Goal: Information Seeking & Learning: Check status

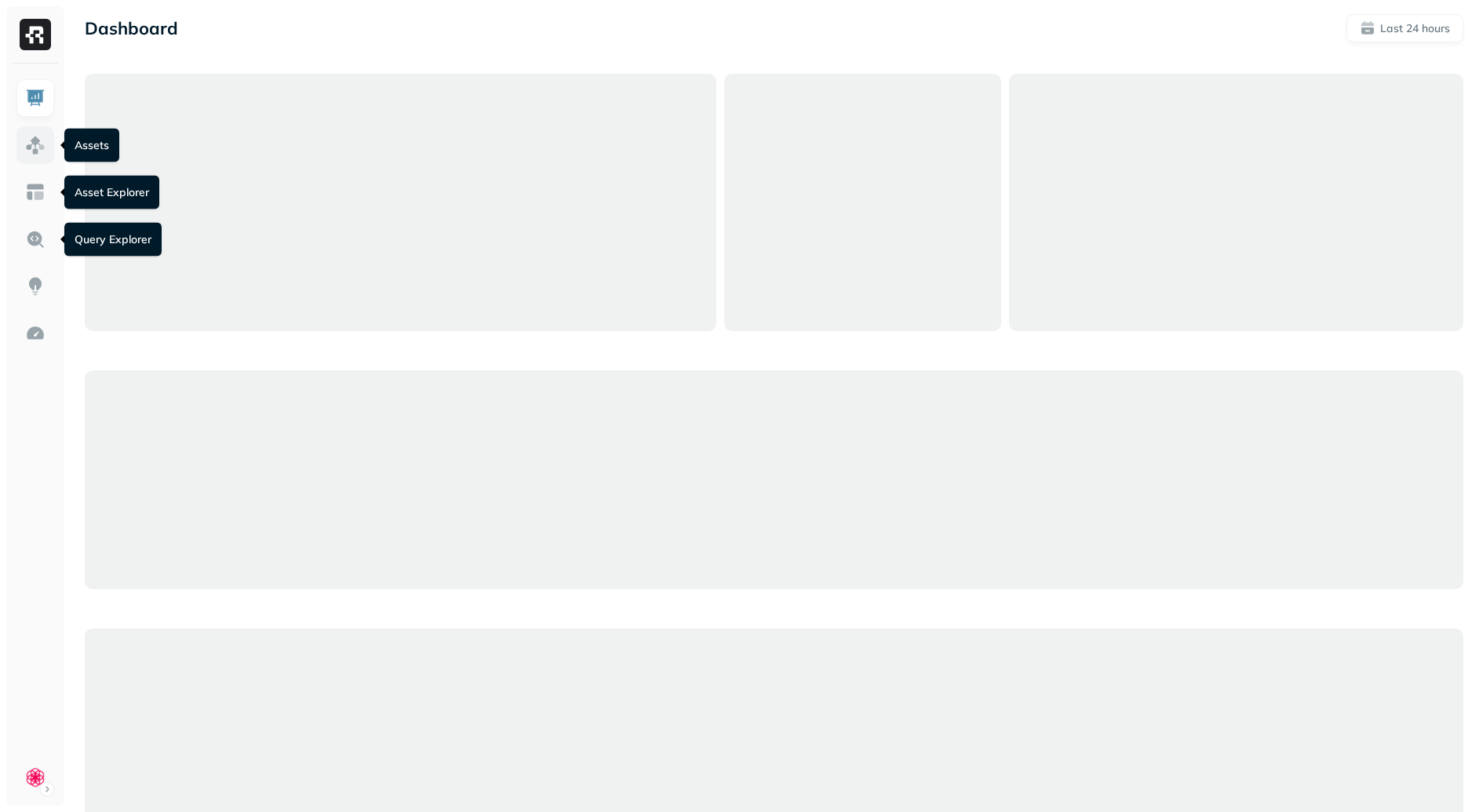
click at [29, 132] on link at bounding box center [34, 144] width 37 height 37
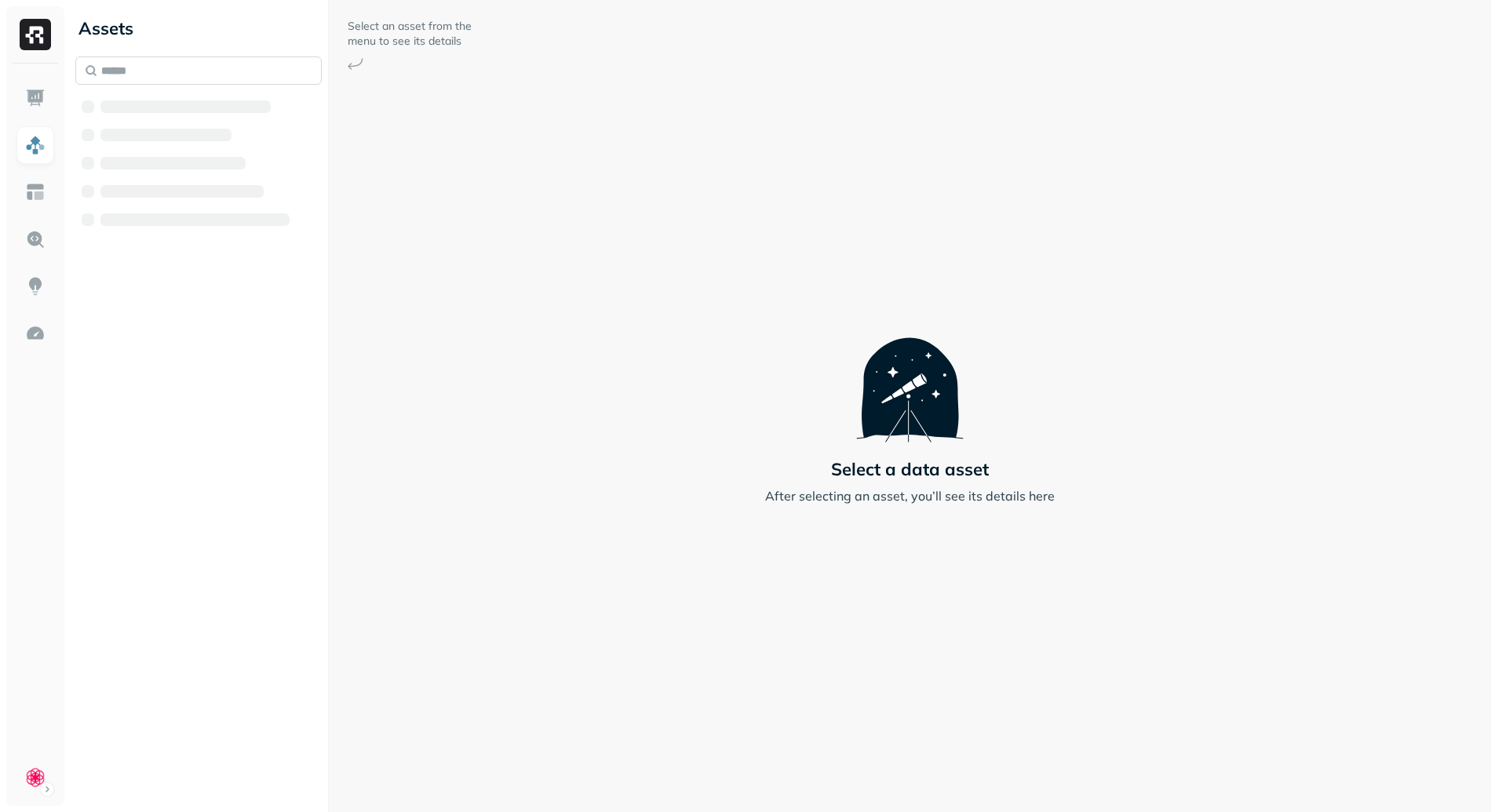
click at [157, 71] on input "text" at bounding box center [199, 71] width 247 height 29
type input "*******"
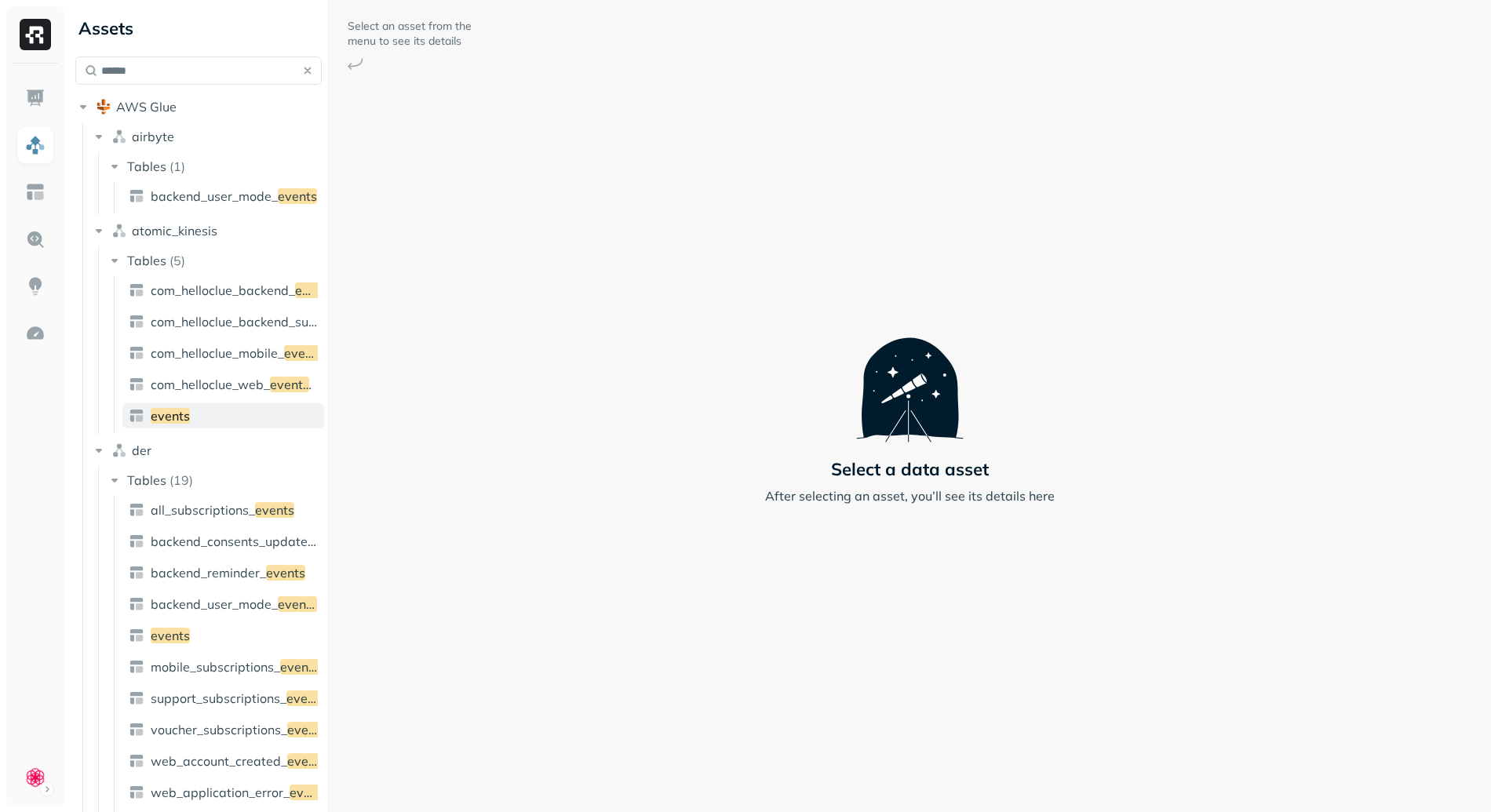
type input "******"
click at [244, 414] on link "events" at bounding box center [223, 416] width 202 height 25
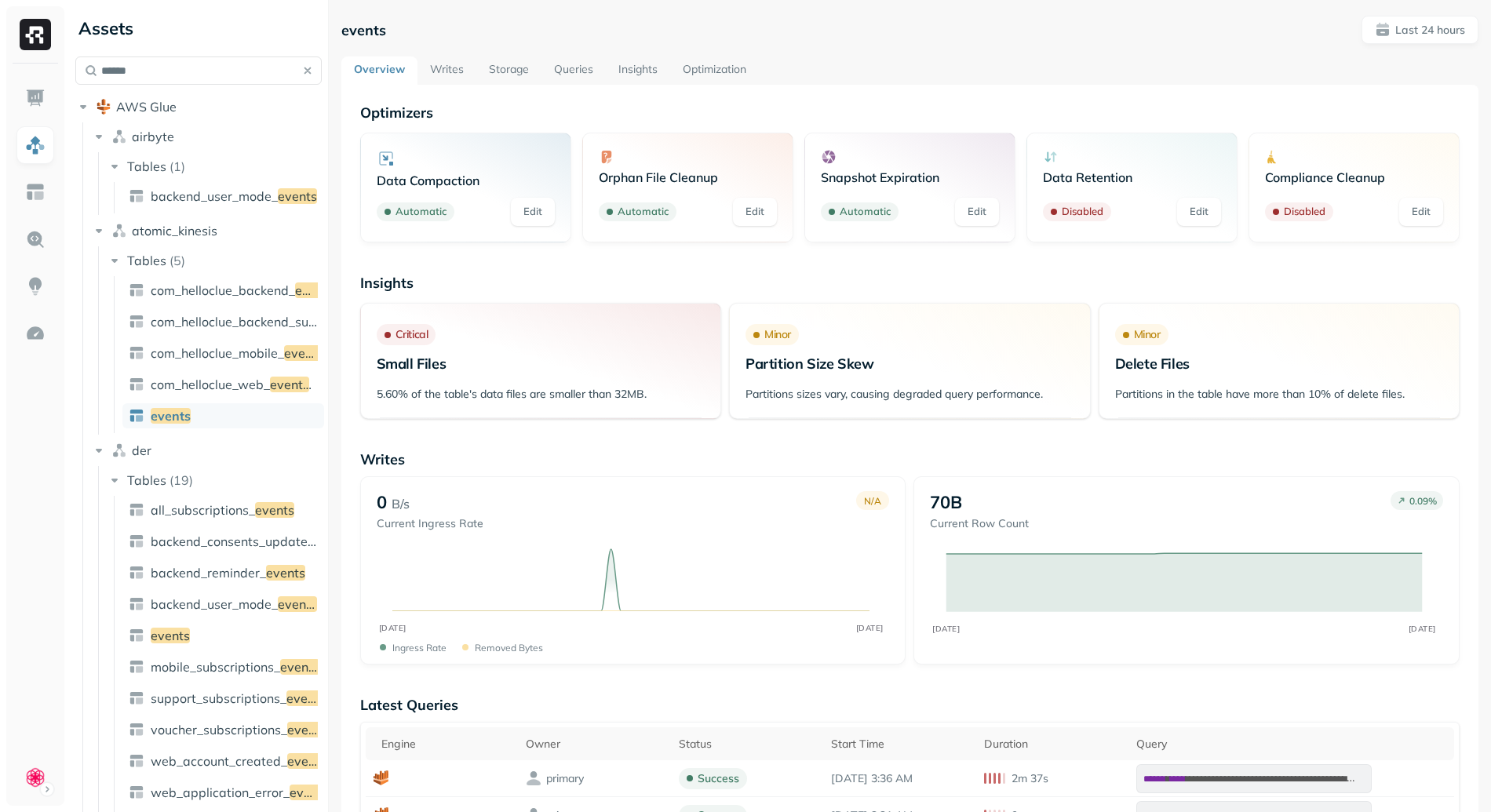
click at [449, 77] on link "Writes" at bounding box center [447, 71] width 59 height 29
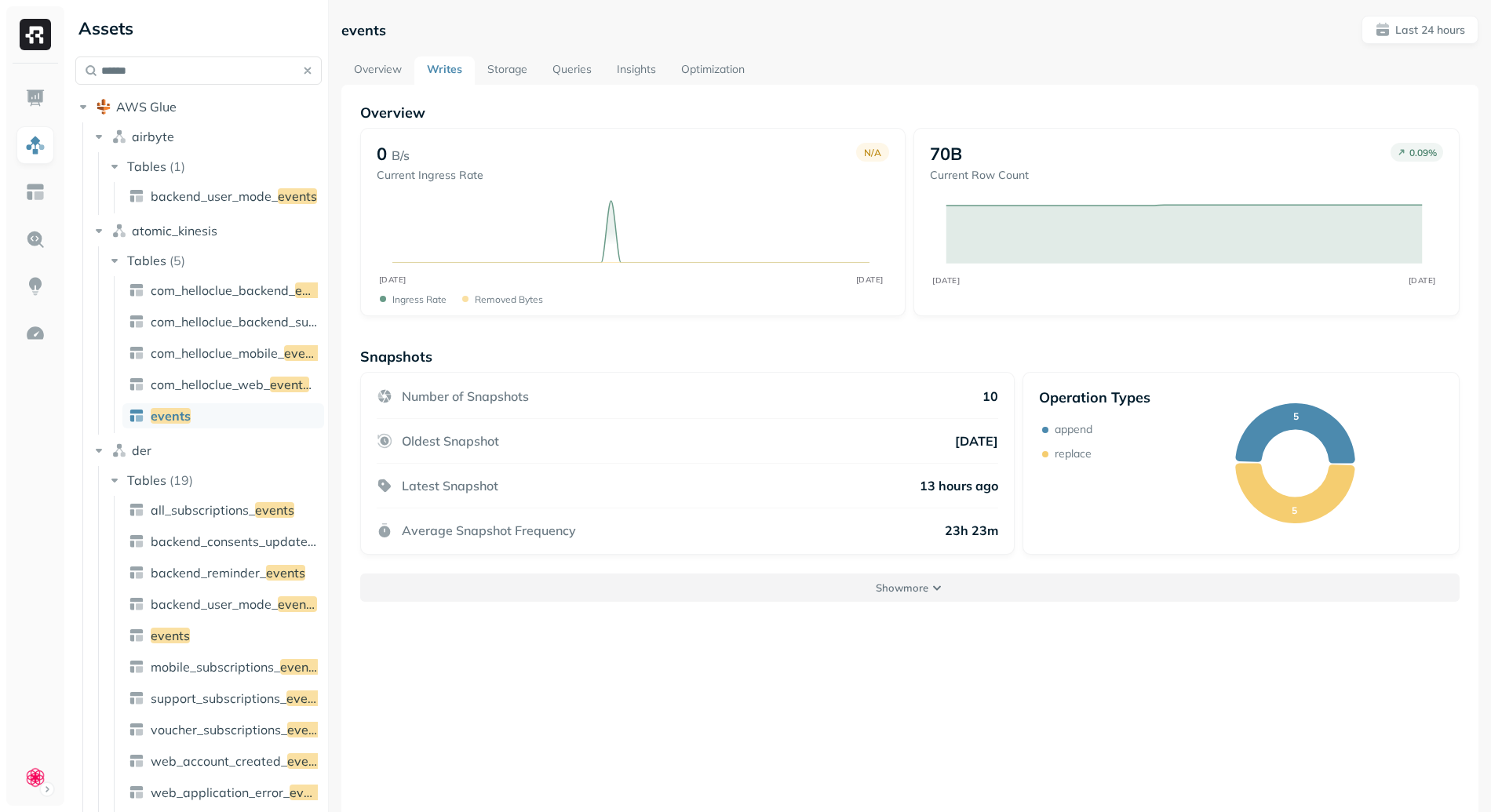
click at [926, 587] on button "Show more" at bounding box center [910, 588] width 1099 height 29
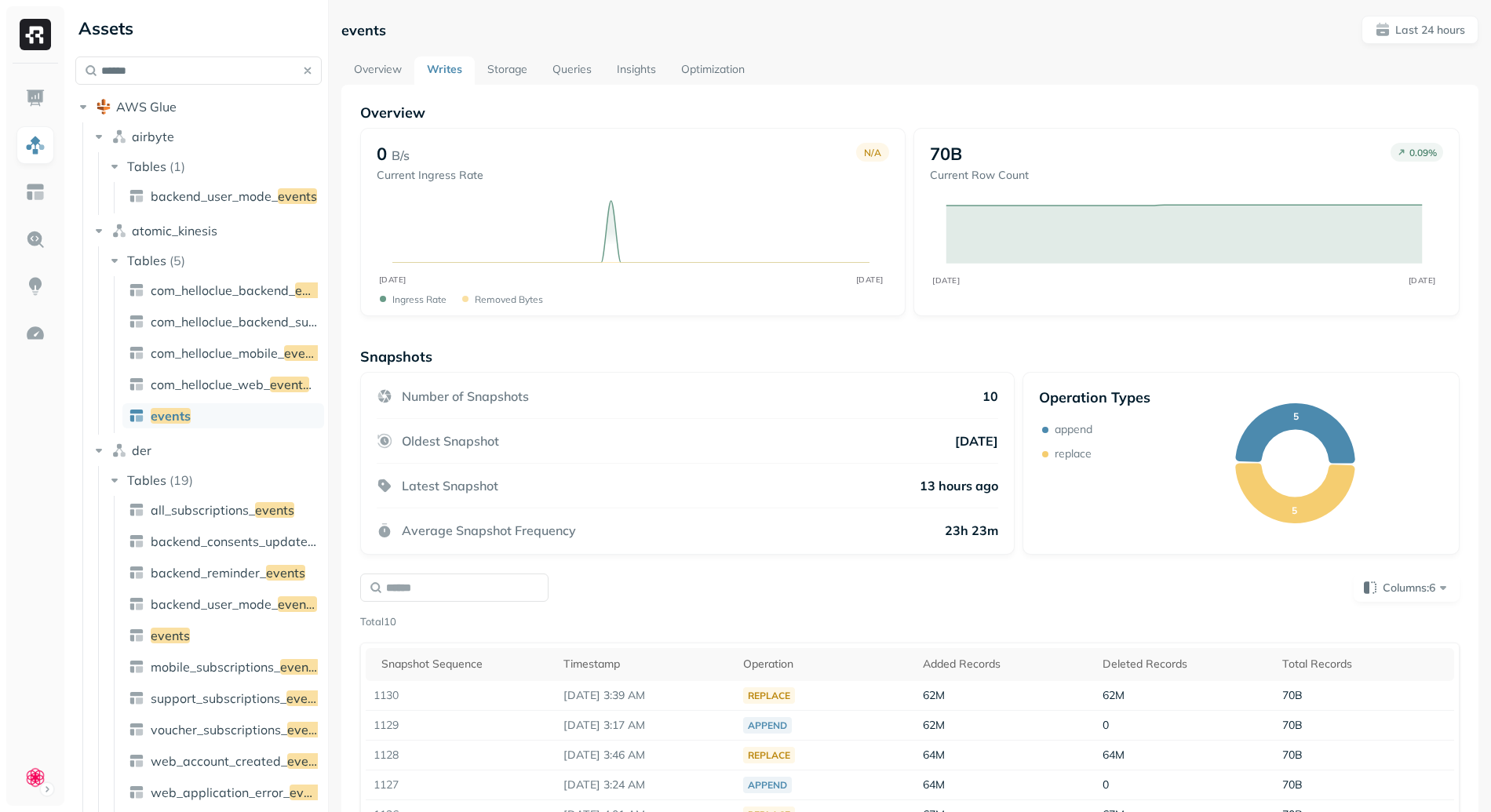
click at [565, 68] on link "Queries" at bounding box center [571, 71] width 64 height 29
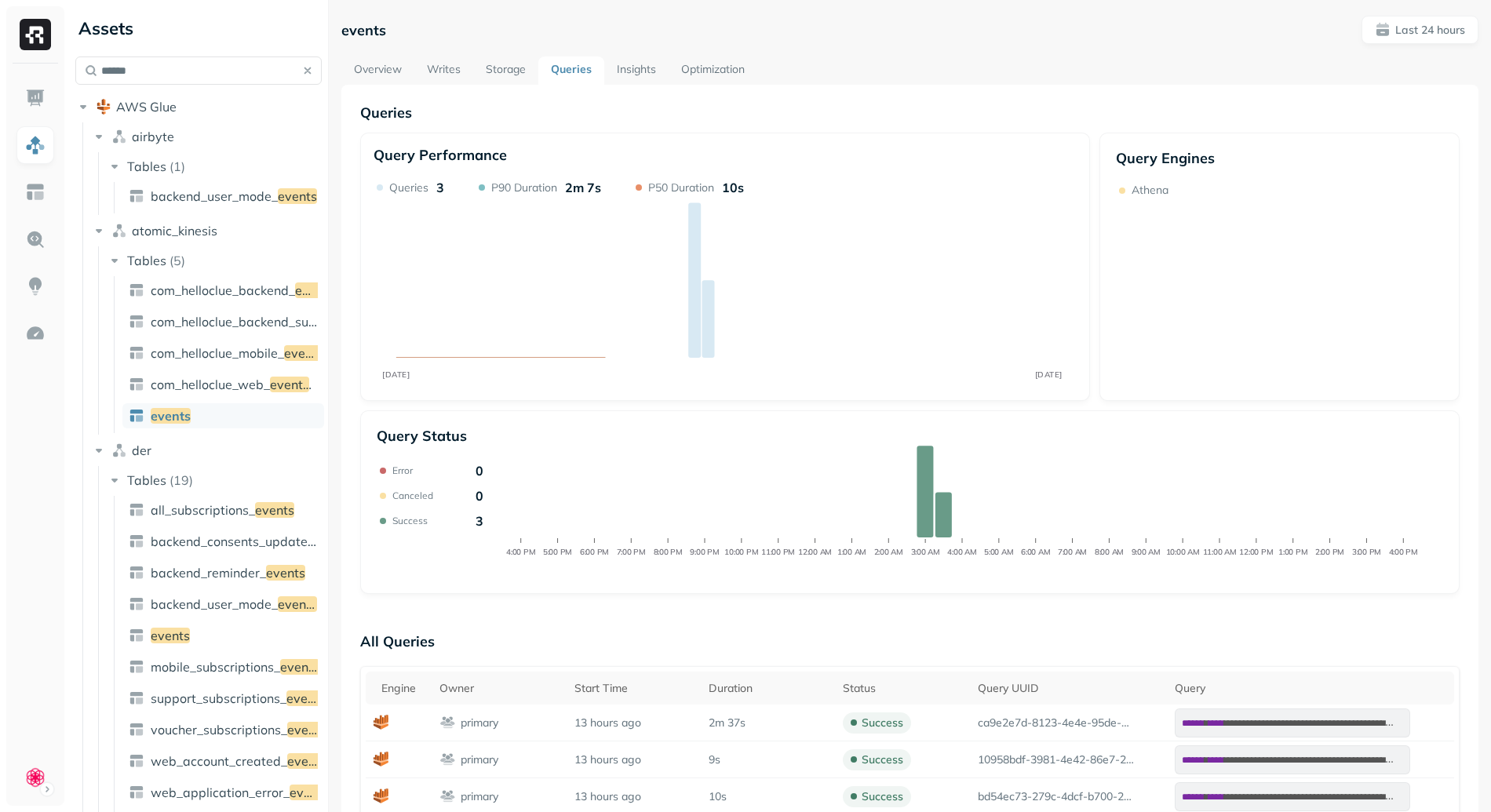
click at [756, 72] on link "Optimization" at bounding box center [713, 71] width 89 height 29
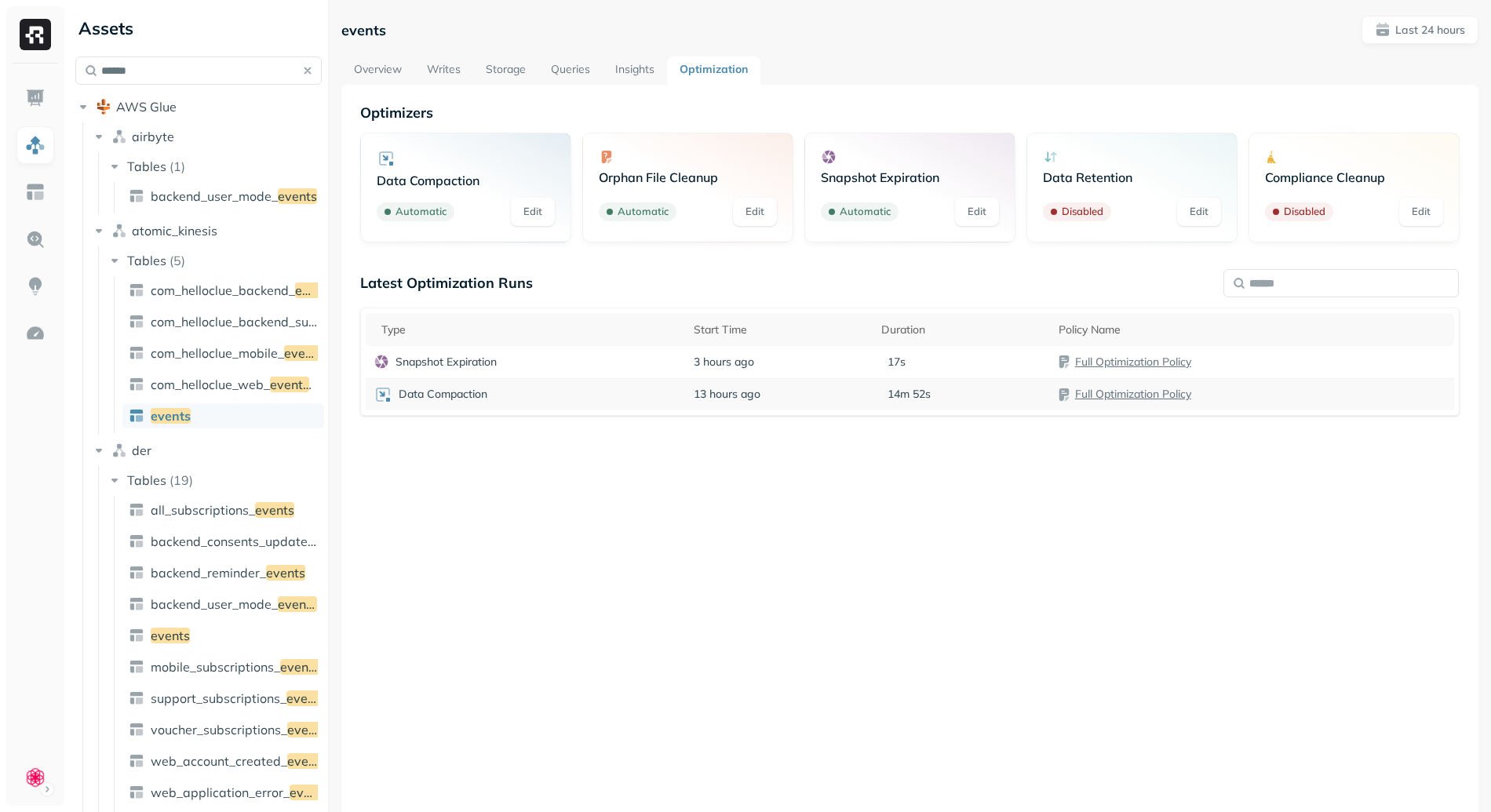
click at [565, 391] on div "Data Compaction" at bounding box center [525, 395] width 304 height 19
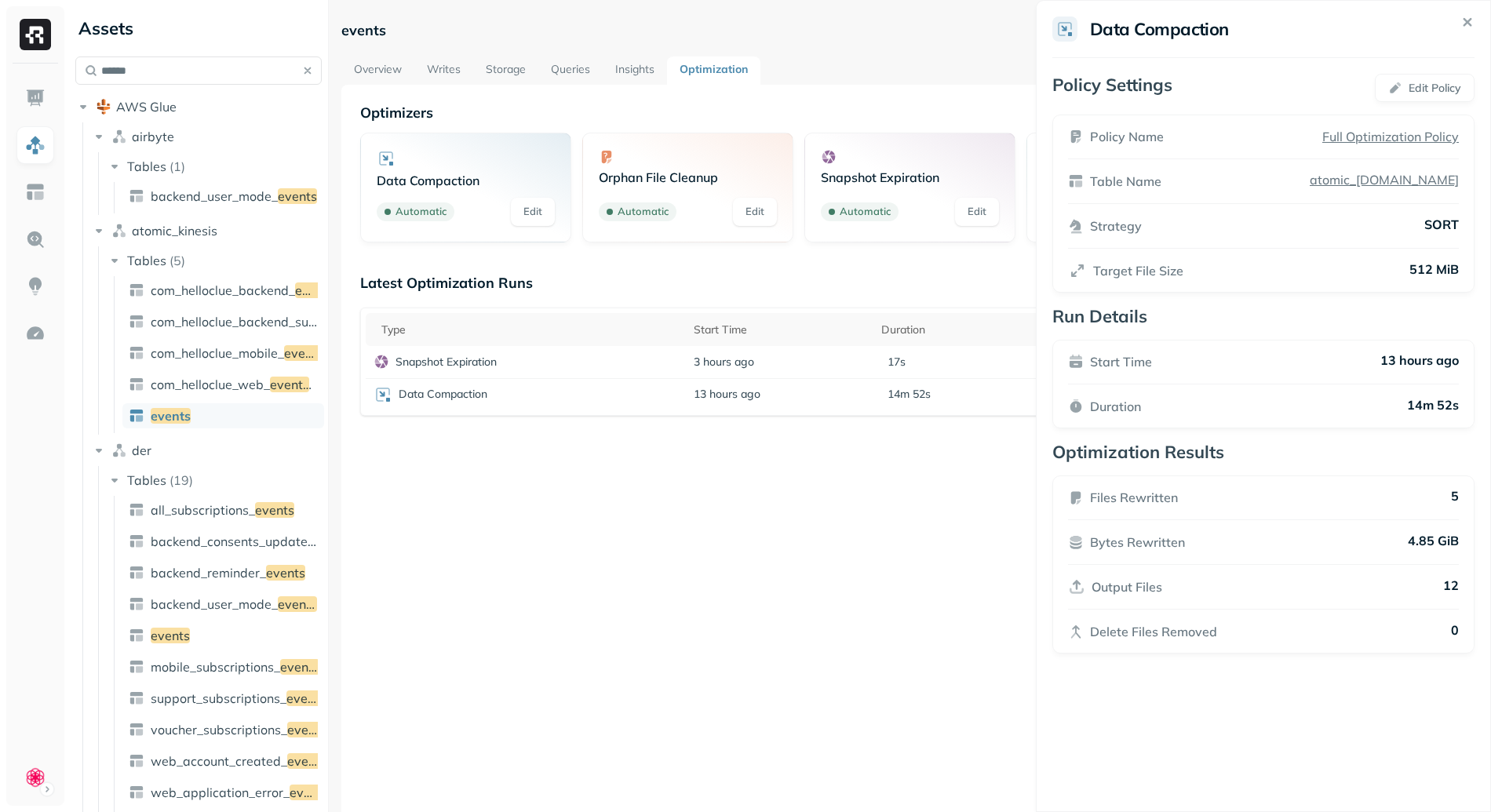
click at [752, 510] on html "Assets ****** AWS Glue airbyte Tables ( 1 ) backend_user_mode_ events atomic_ki…" at bounding box center [745, 406] width 1491 height 812
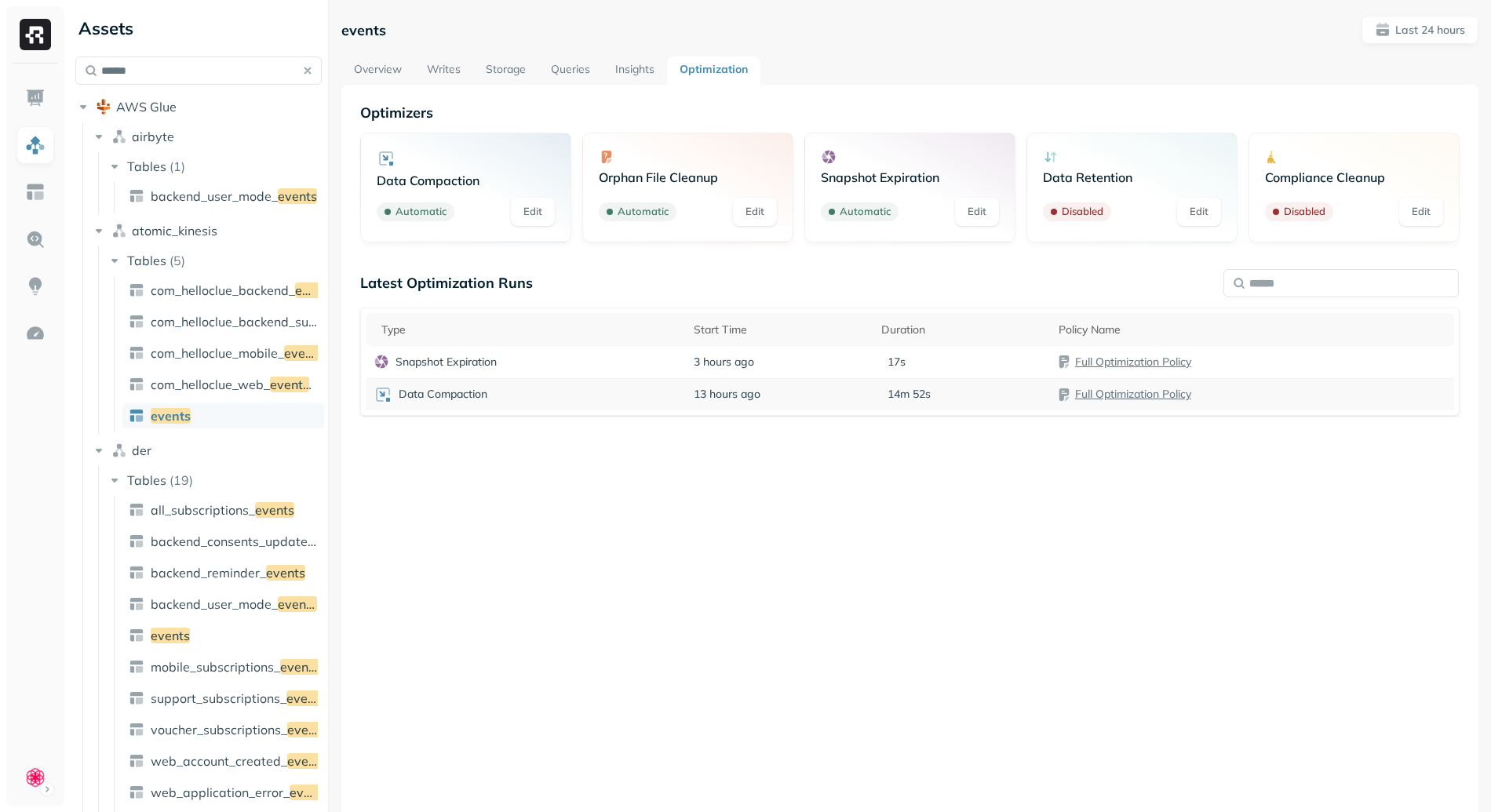
click at [1114, 393] on link "Full Optimization Policy" at bounding box center [1132, 393] width 116 height 14
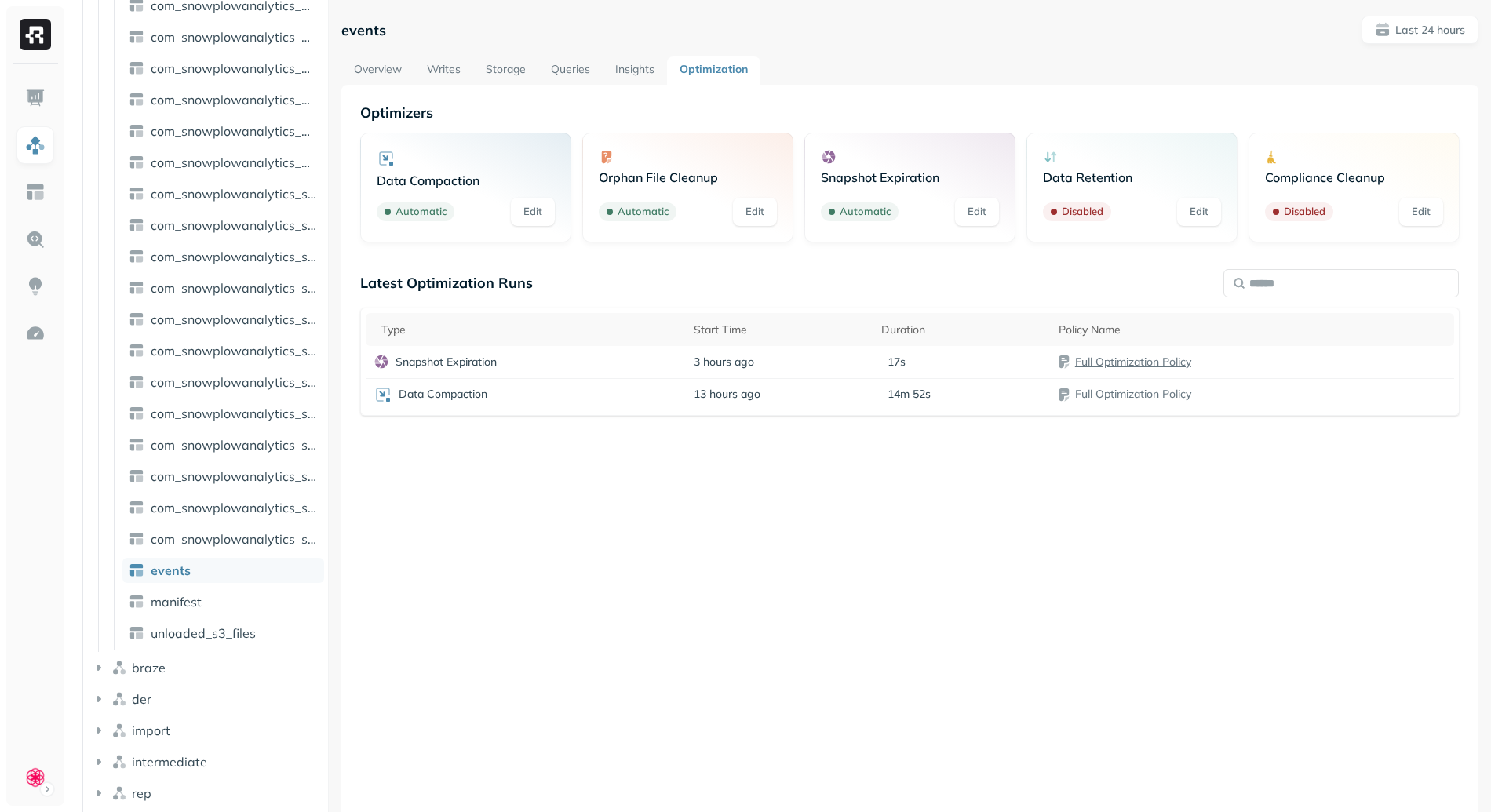
scroll to position [886, 0]
click at [352, 74] on link "Overview" at bounding box center [378, 71] width 73 height 29
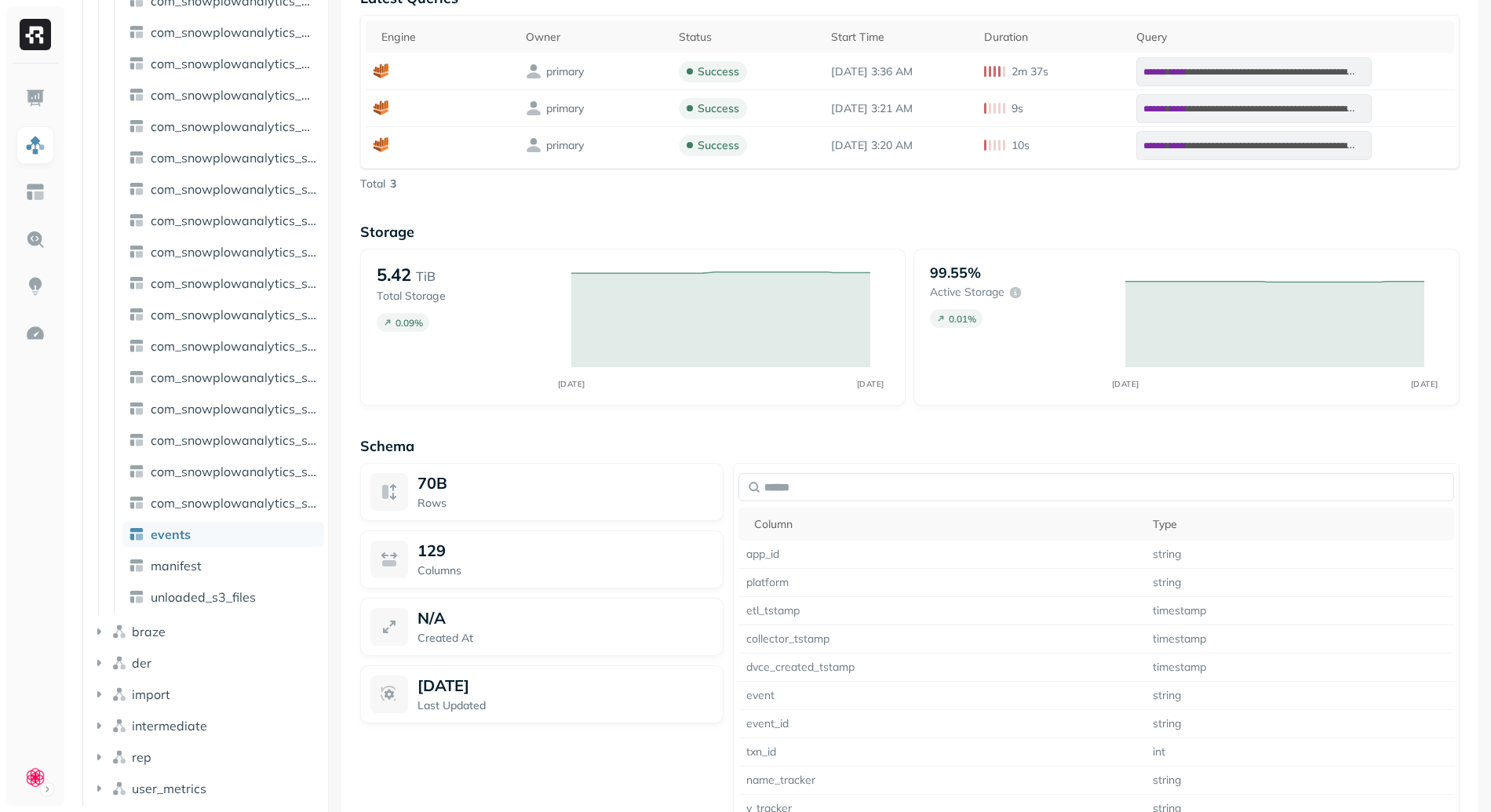
scroll to position [329, 0]
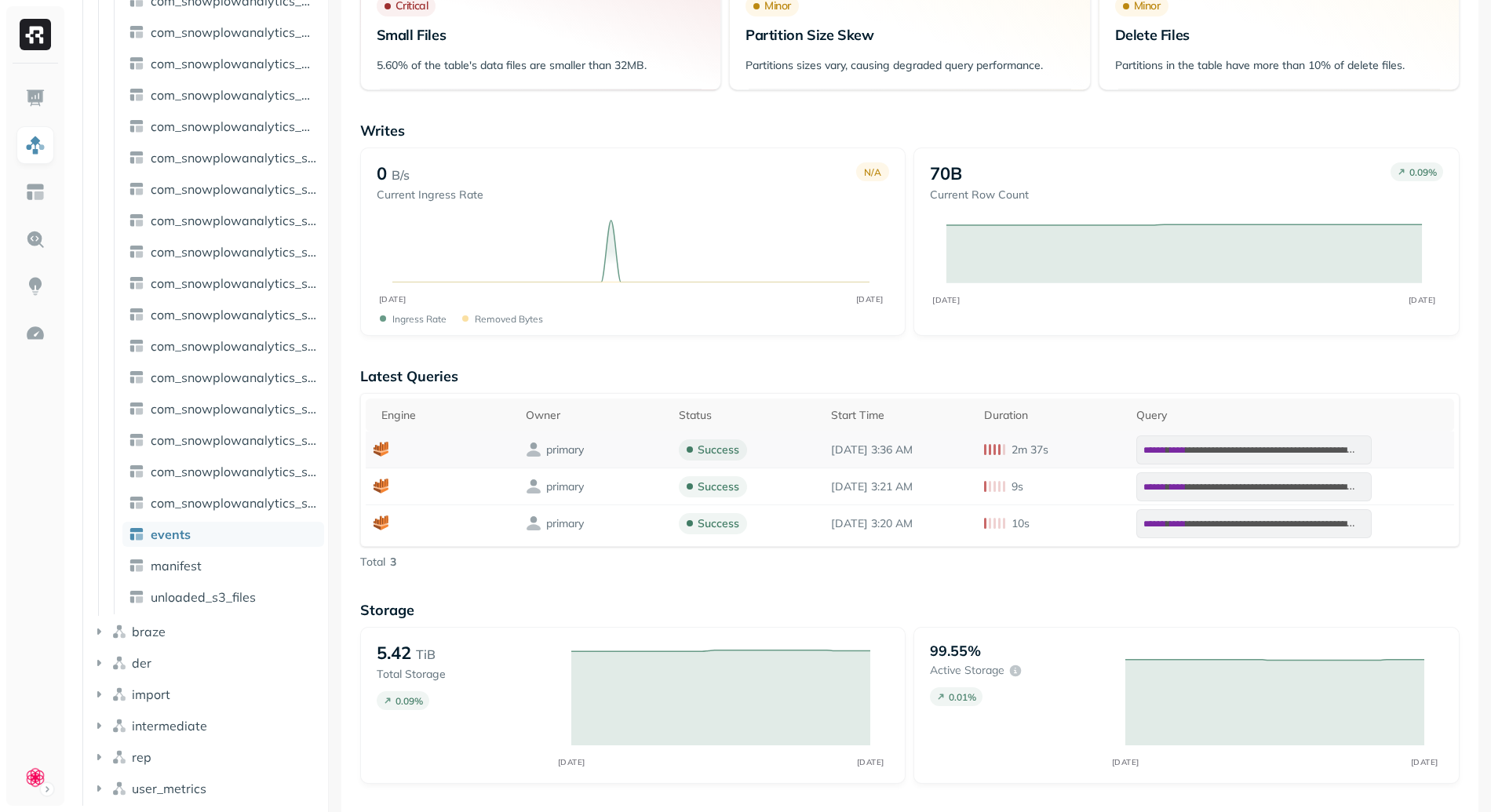
drag, startPoint x: 1047, startPoint y: 450, endPoint x: 965, endPoint y: 455, distance: 82.2
click at [965, 455] on tr "**********" at bounding box center [910, 450] width 1088 height 37
click at [1062, 456] on div "2m 37s" at bounding box center [1052, 450] width 137 height 15
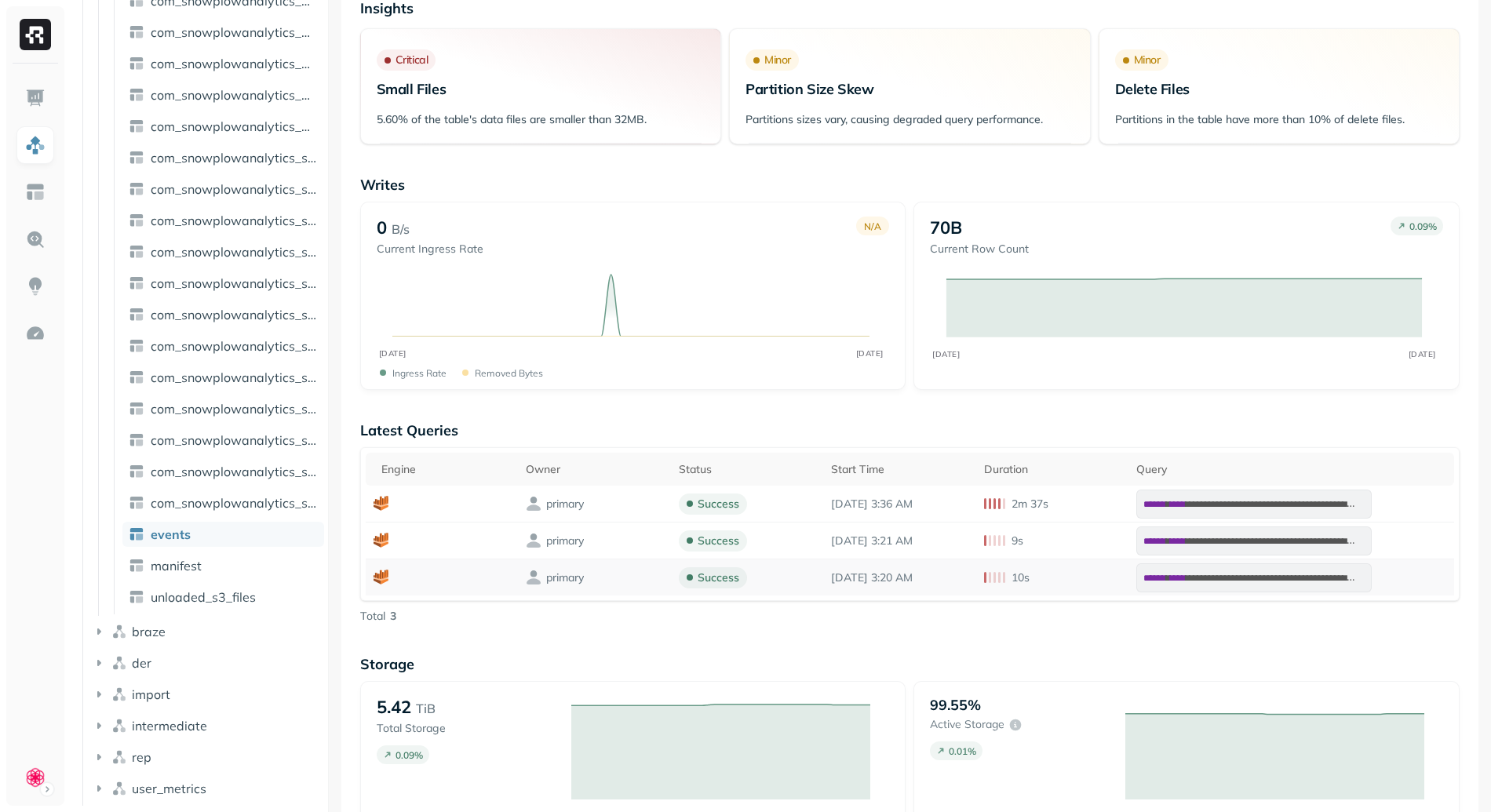
scroll to position [254, 0]
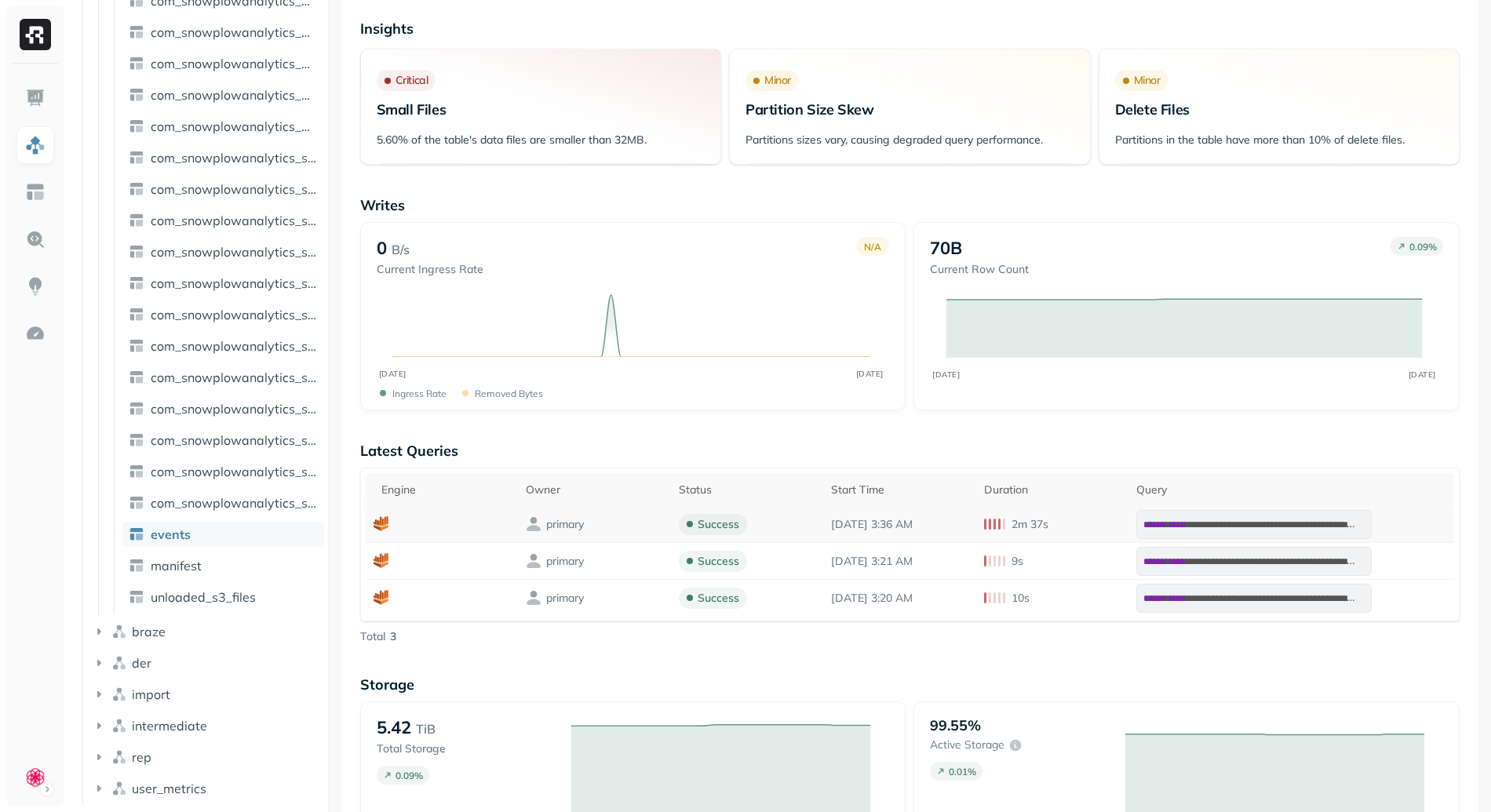
click at [1041, 519] on p "2m 37s" at bounding box center [1029, 525] width 37 height 15
click at [1040, 522] on p "2m 37s" at bounding box center [1029, 525] width 37 height 15
click at [1040, 523] on p "2m 37s" at bounding box center [1029, 525] width 37 height 15
click at [1018, 534] on td "2m 37s" at bounding box center [1052, 524] width 152 height 37
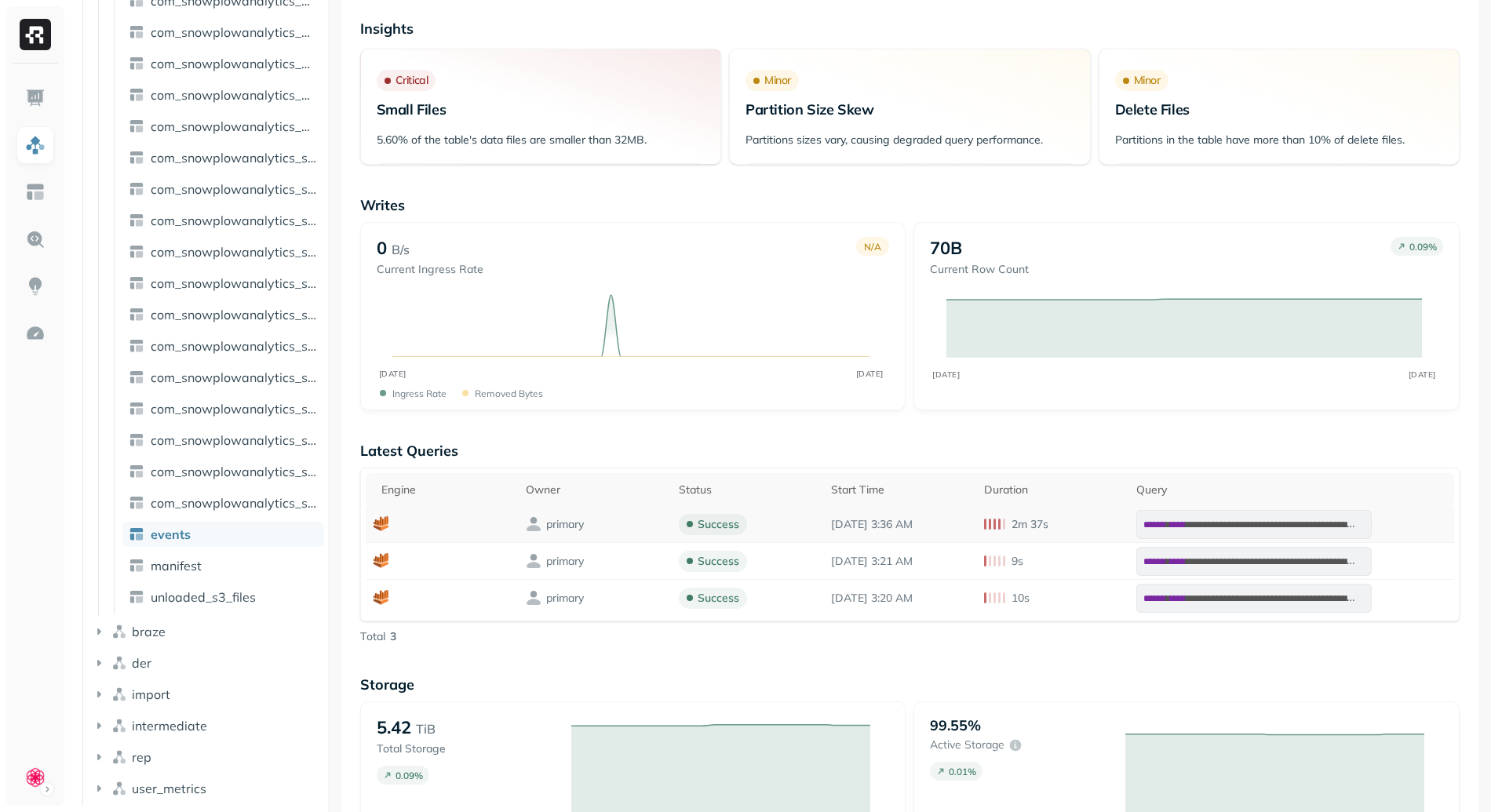
click at [1021, 521] on p "2m 37s" at bounding box center [1029, 525] width 37 height 15
click at [1024, 527] on p "2m 37s" at bounding box center [1029, 525] width 37 height 15
click at [1048, 527] on p "2m 37s" at bounding box center [1029, 525] width 37 height 15
click at [1011, 524] on div "2m 37s" at bounding box center [1052, 525] width 137 height 15
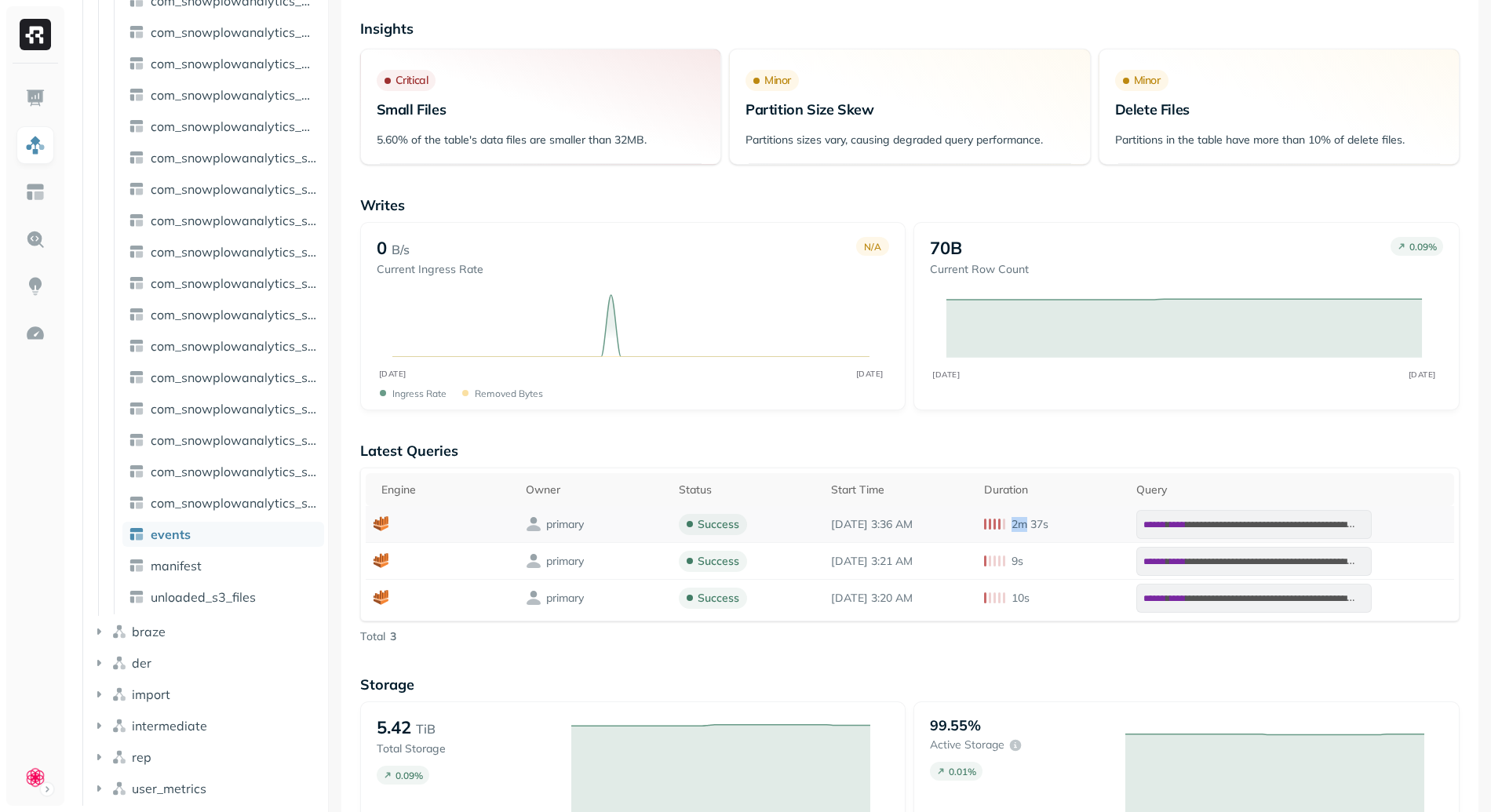
click at [1011, 525] on div "2m 37s" at bounding box center [1052, 525] width 137 height 15
click at [1038, 525] on p "2m 37s" at bounding box center [1029, 525] width 37 height 15
click at [1077, 529] on div "2m 37s" at bounding box center [1052, 525] width 137 height 15
click at [1077, 530] on div "2m 37s" at bounding box center [1052, 525] width 137 height 15
drag, startPoint x: 1064, startPoint y: 529, endPoint x: 981, endPoint y: 530, distance: 83.0
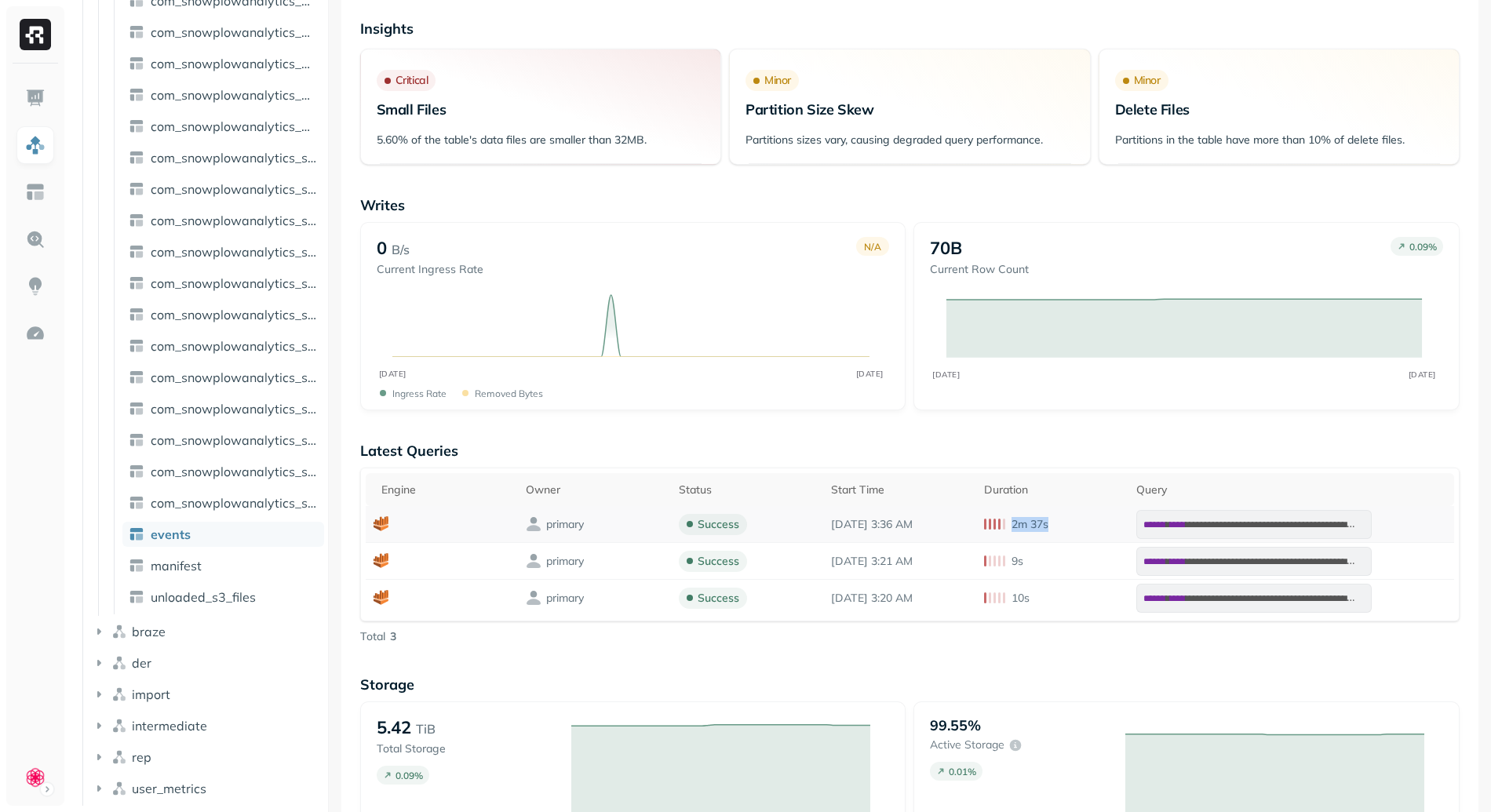
click at [981, 530] on td "2m 37s" at bounding box center [1052, 524] width 152 height 37
drag, startPoint x: 1095, startPoint y: 534, endPoint x: 1084, endPoint y: 537, distance: 11.4
click at [1095, 534] on td "2m 37s" at bounding box center [1052, 524] width 152 height 37
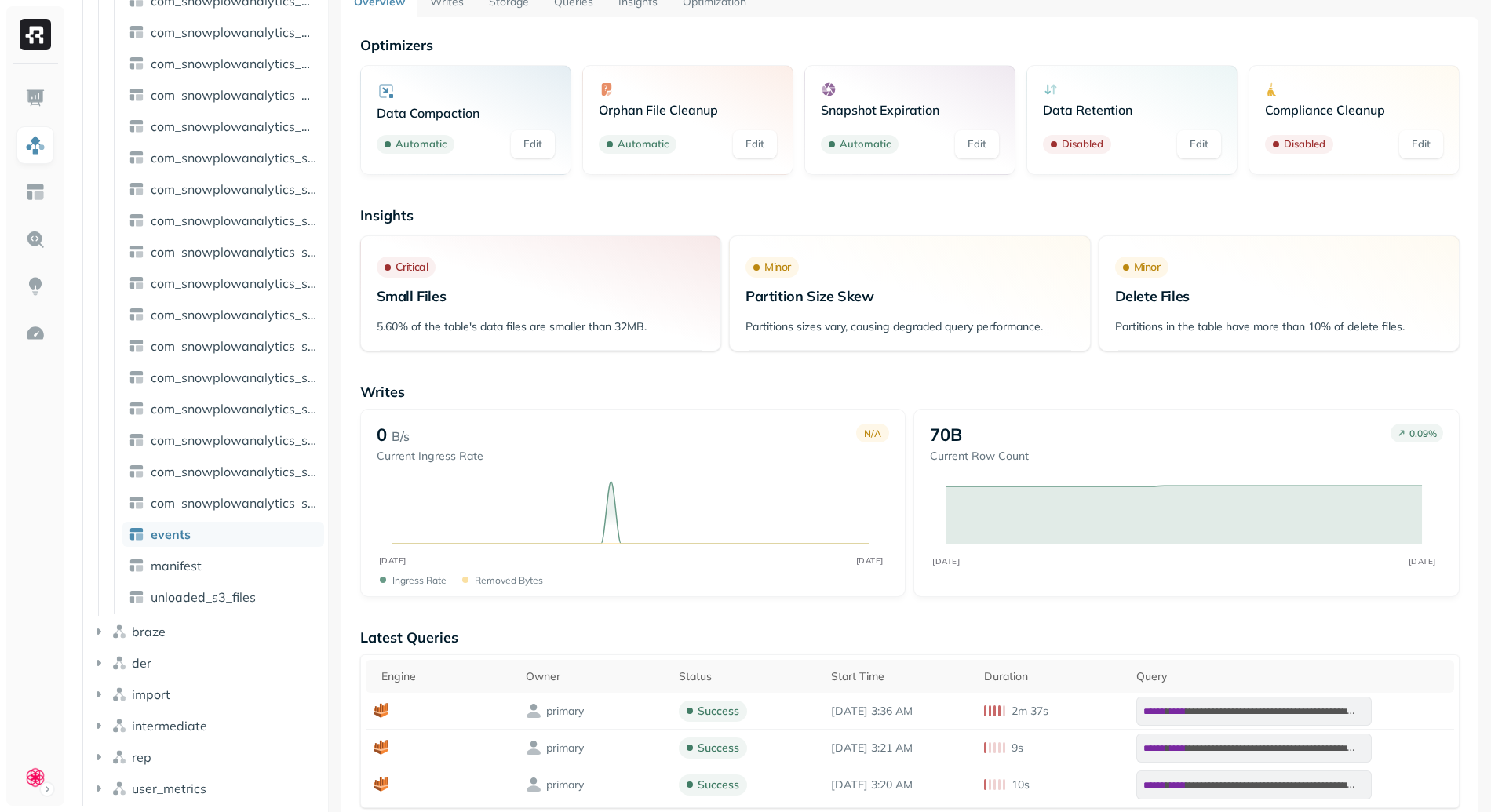
scroll to position [0, 0]
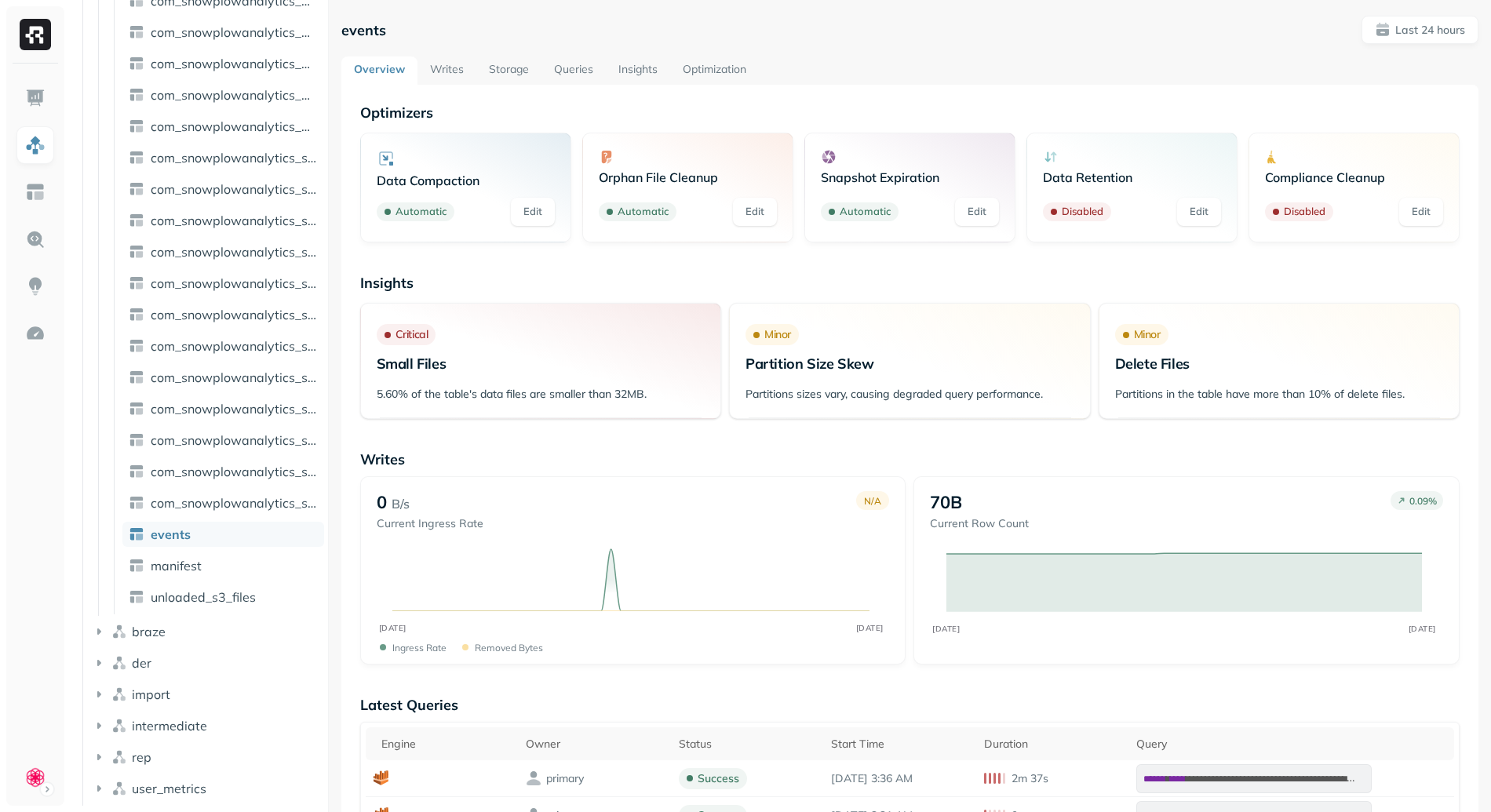
click at [479, 75] on link "Storage" at bounding box center [509, 71] width 65 height 29
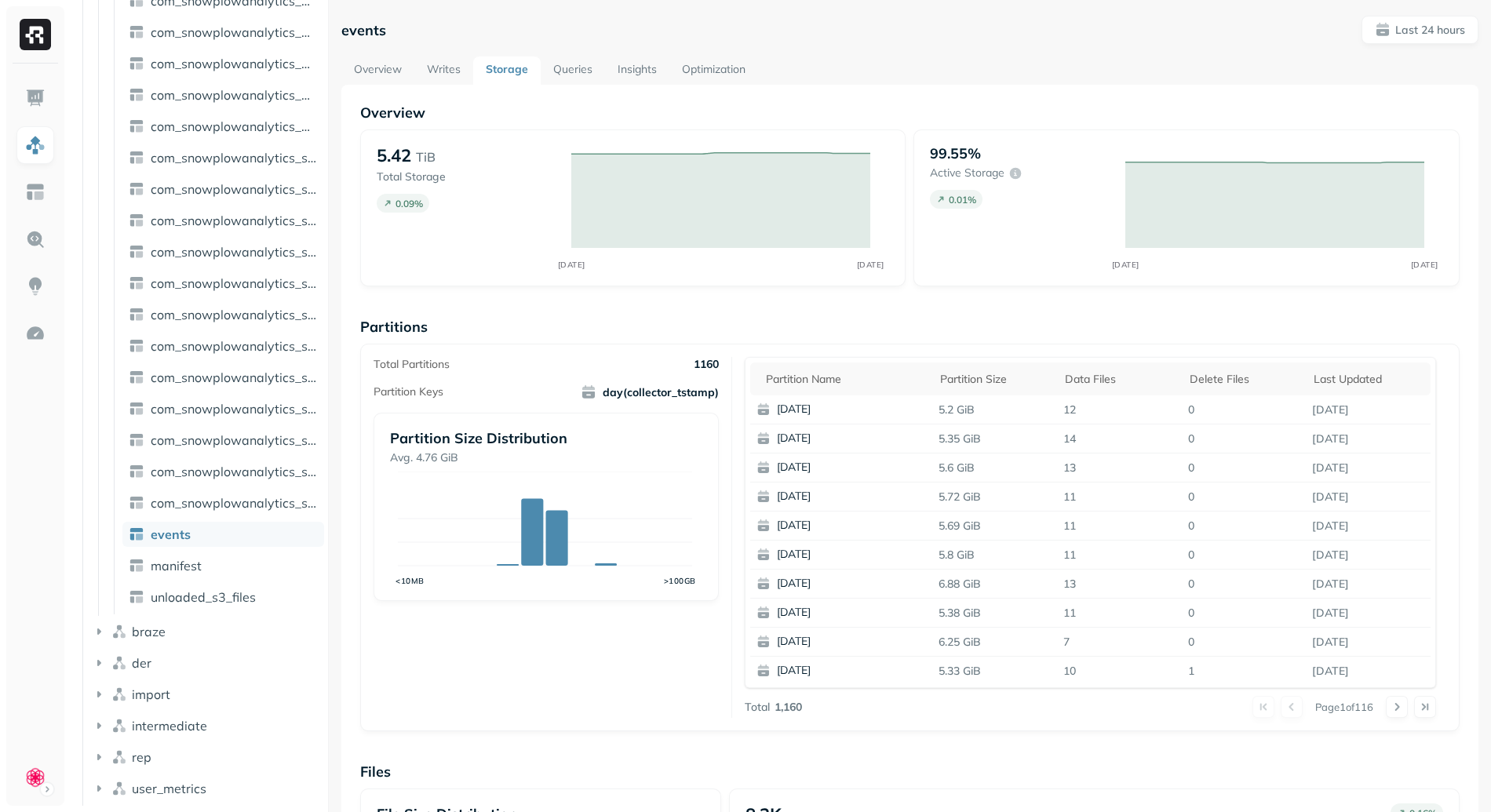
click at [584, 77] on link "Queries" at bounding box center [572, 71] width 64 height 29
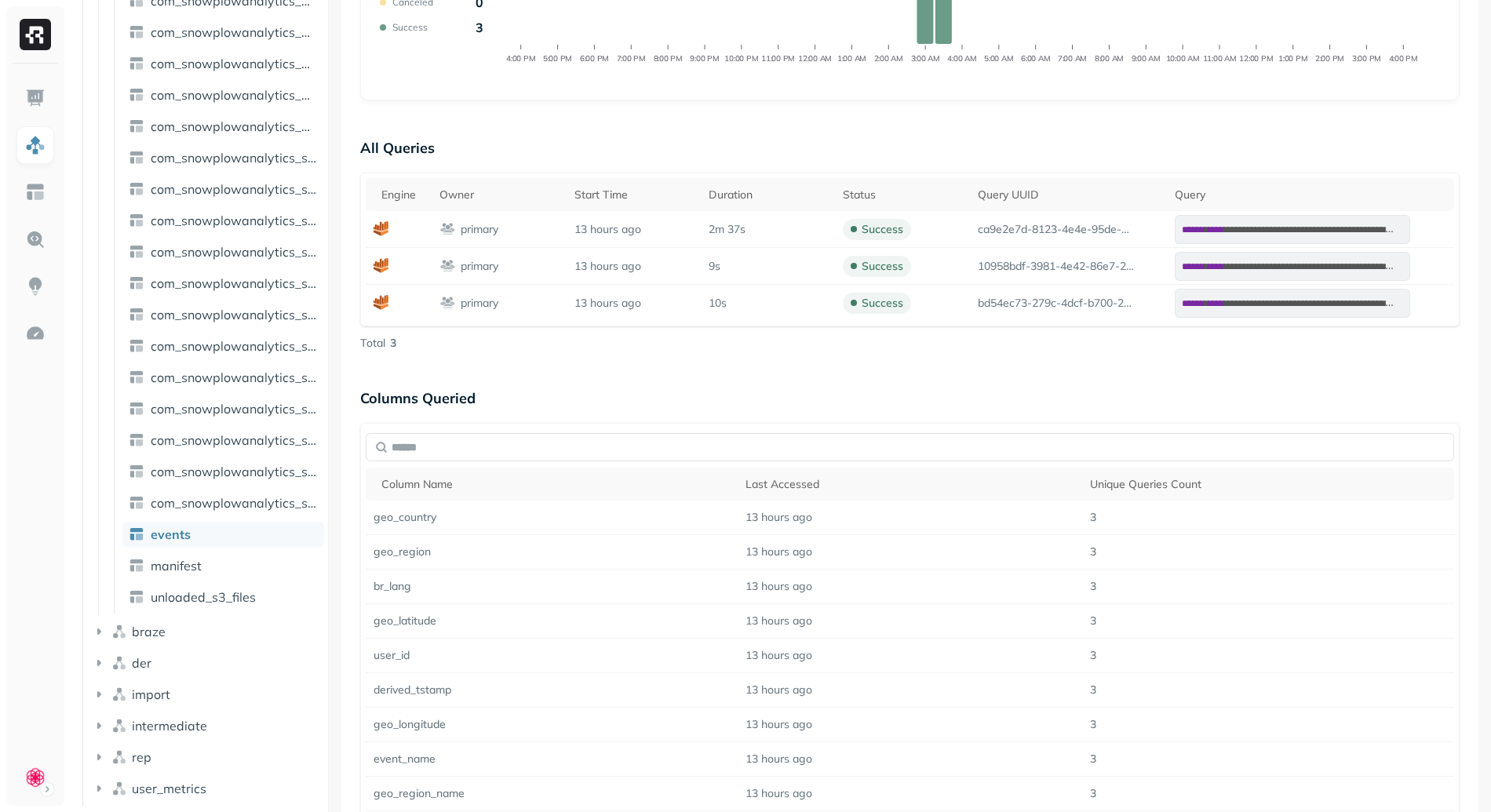
scroll to position [504, 0]
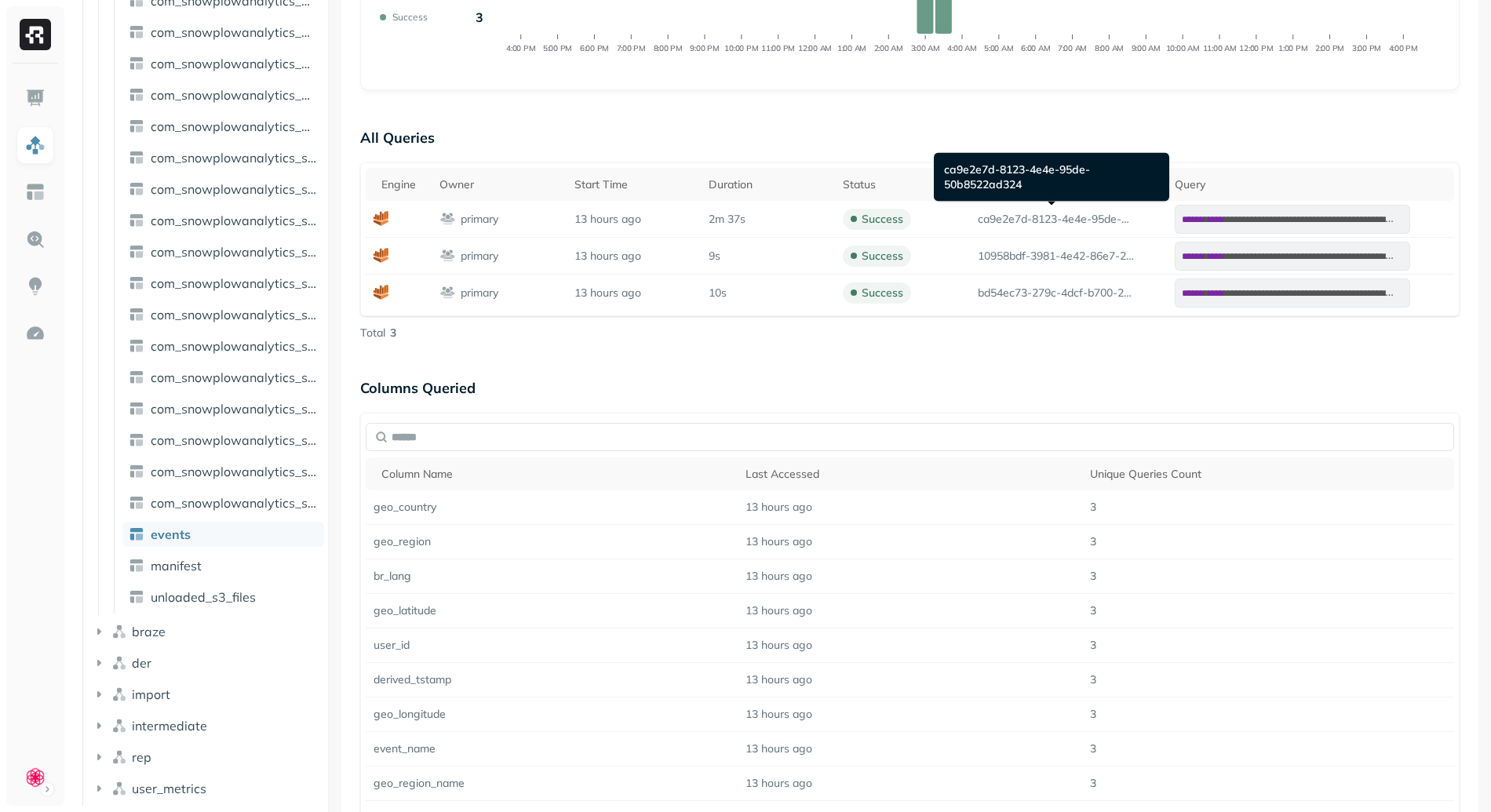
click at [985, 176] on div "ca9e2e7d-8123-4e4e-95de-50b8522ad324 ca9e2e7d-8123-4e4e-95de-50b8522ad324" at bounding box center [1051, 177] width 235 height 49
drag, startPoint x: 985, startPoint y: 176, endPoint x: 1024, endPoint y: 194, distance: 43.0
click at [1024, 194] on div "ca9e2e7d-8123-4e4e-95de-50b8522ad324 ca9e2e7d-8123-4e4e-95de-50b8522ad324" at bounding box center [1051, 177] width 235 height 49
copy div "ca9e2e7d-8123-4e4e-95de-50b8522ad324"
click at [986, 222] on p "ca9e2e7d-8123-4e4e-95de-50b8522ad324" at bounding box center [1056, 219] width 157 height 15
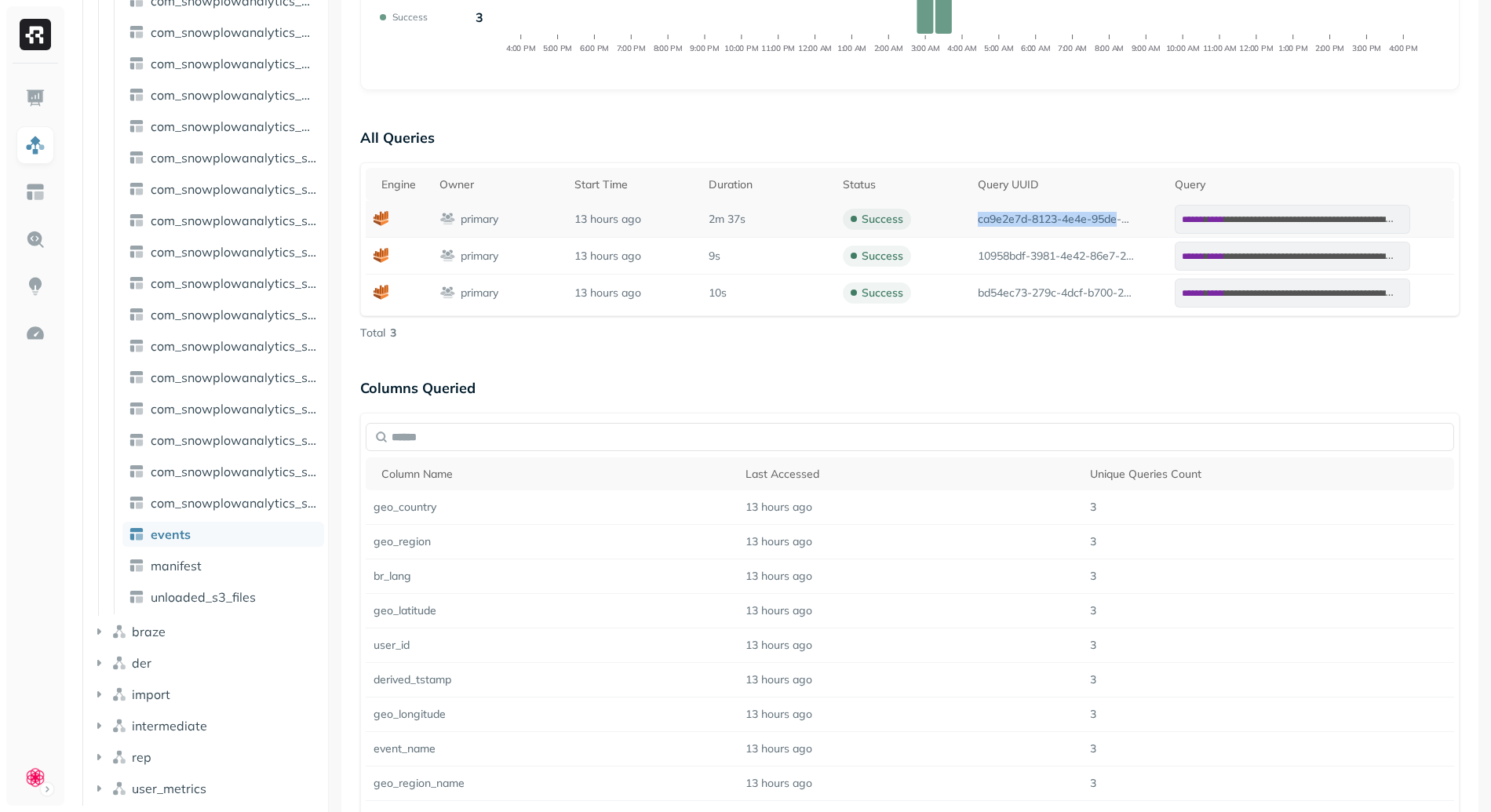
drag, startPoint x: 986, startPoint y: 221, endPoint x: 1111, endPoint y: 226, distance: 125.1
click at [1111, 226] on p "ca9e2e7d-8123-4e4e-95de-50b8522ad324" at bounding box center [1056, 219] width 157 height 15
click at [1111, 225] on p "ca9e2e7d-8123-4e4e-95de-50b8522ad324" at bounding box center [1056, 219] width 157 height 15
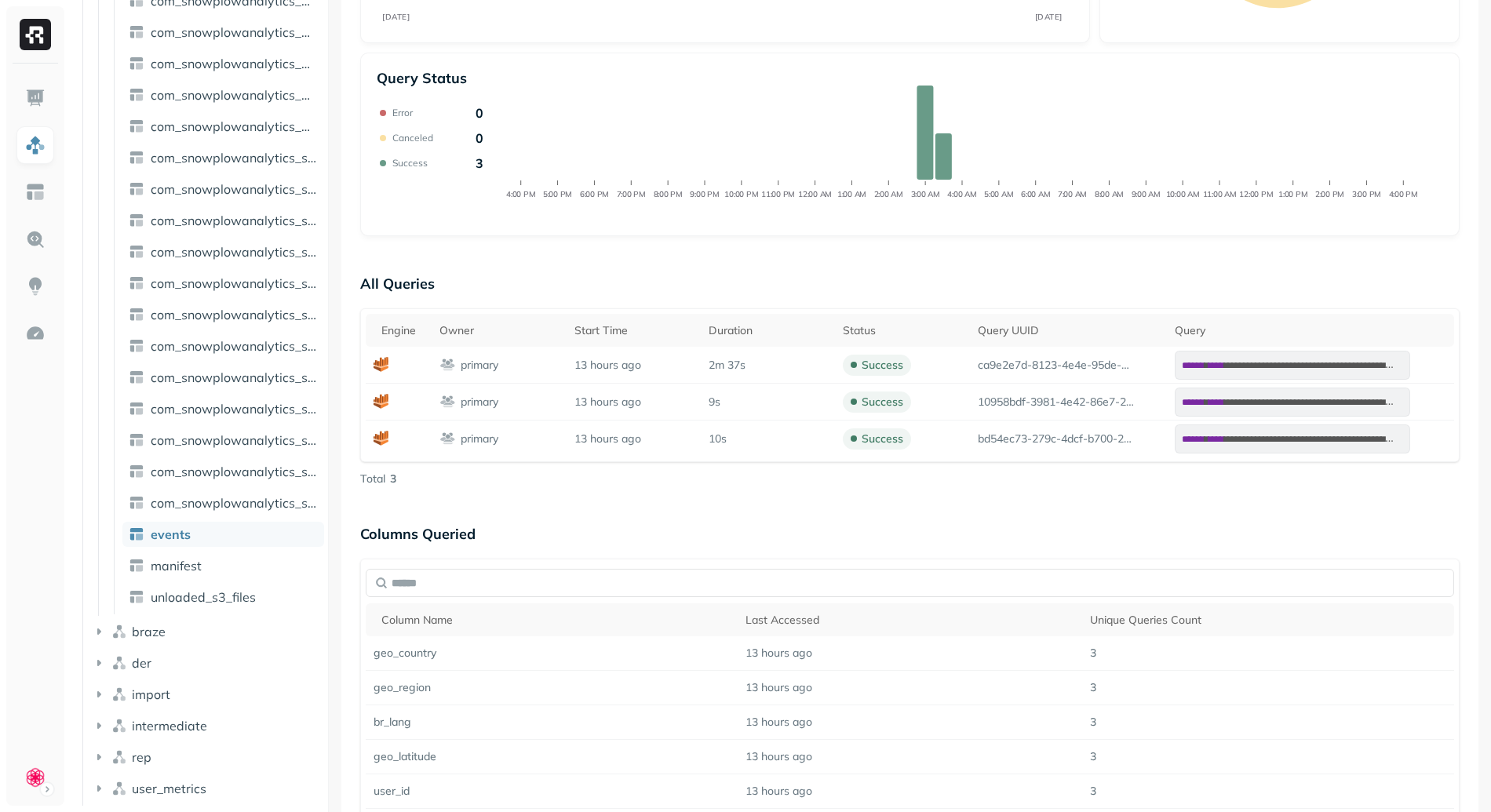
scroll to position [0, 0]
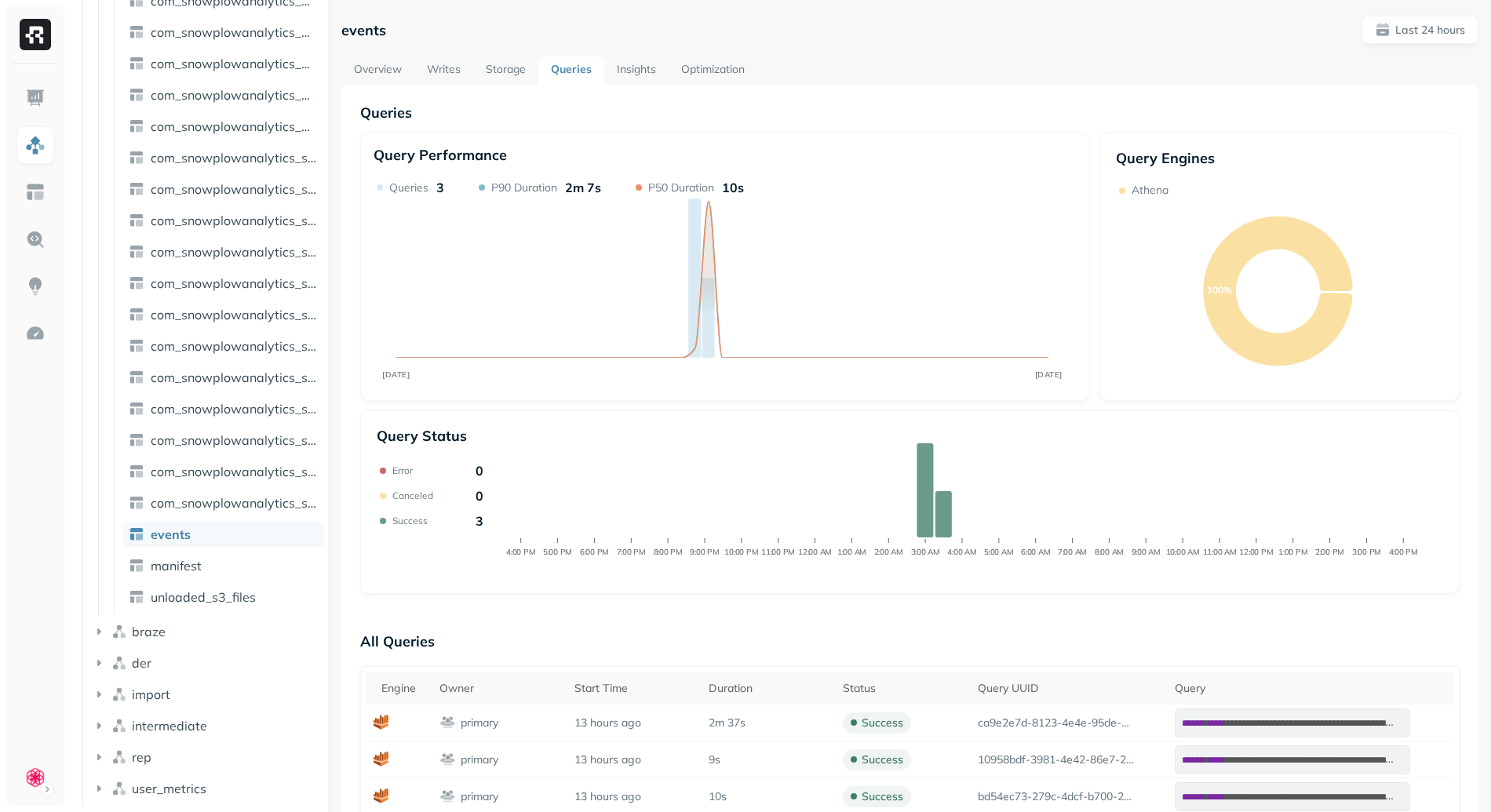
click at [452, 55] on div "**********" at bounding box center [910, 808] width 1137 height 1586
click at [449, 61] on link "Writes" at bounding box center [444, 71] width 59 height 29
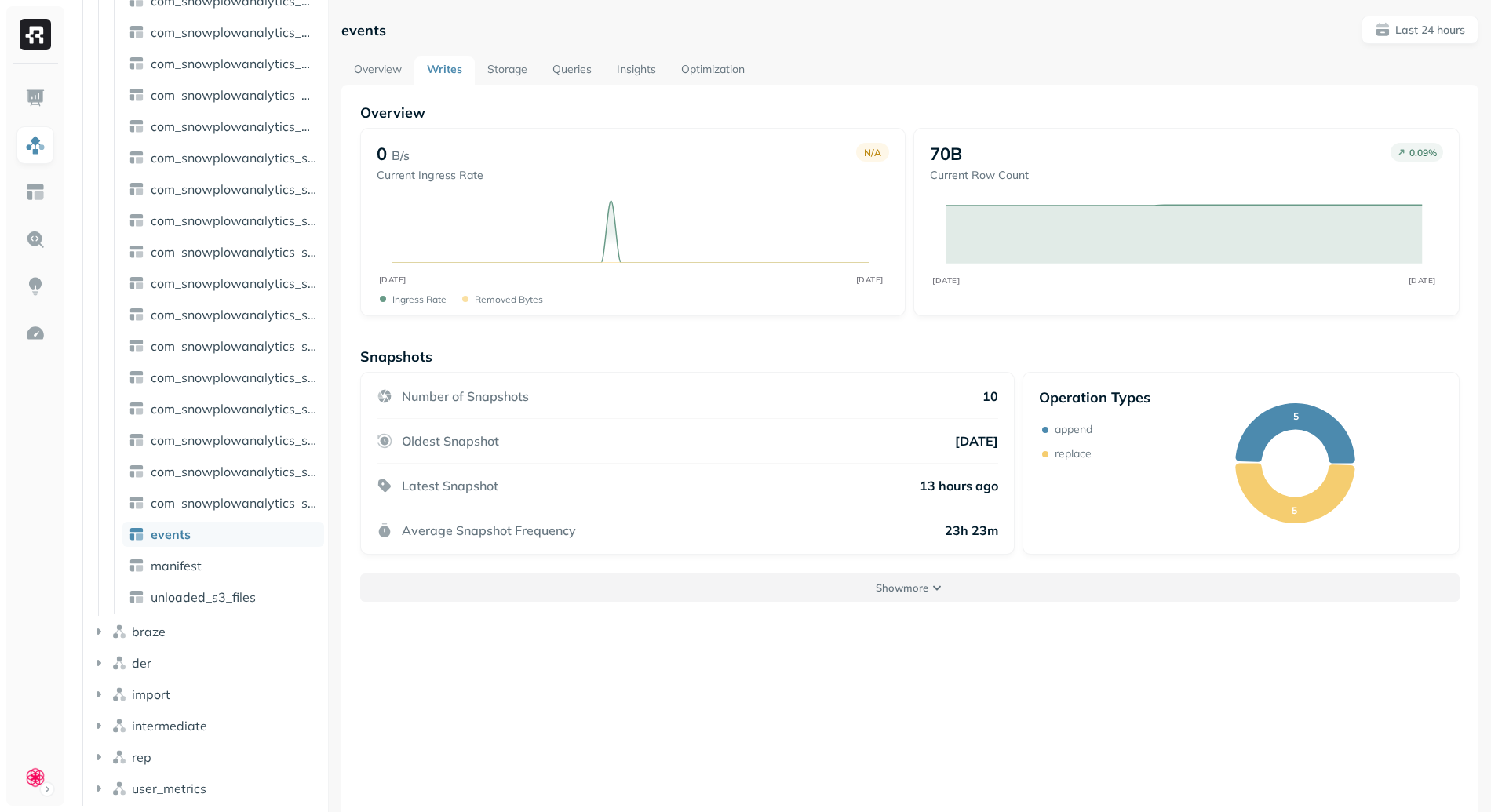
click at [753, 582] on button "Show more" at bounding box center [910, 588] width 1099 height 29
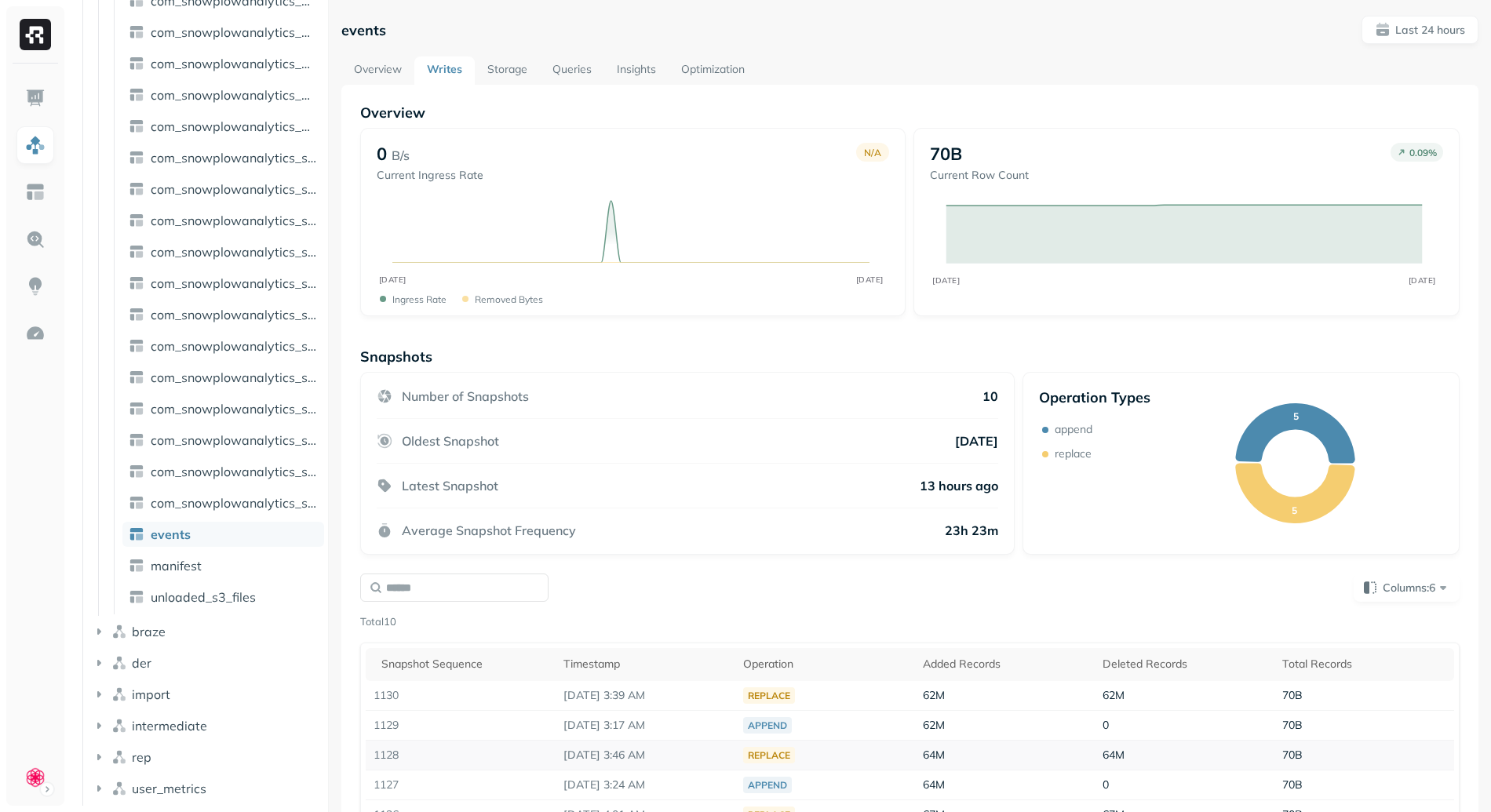
scroll to position [230, 0]
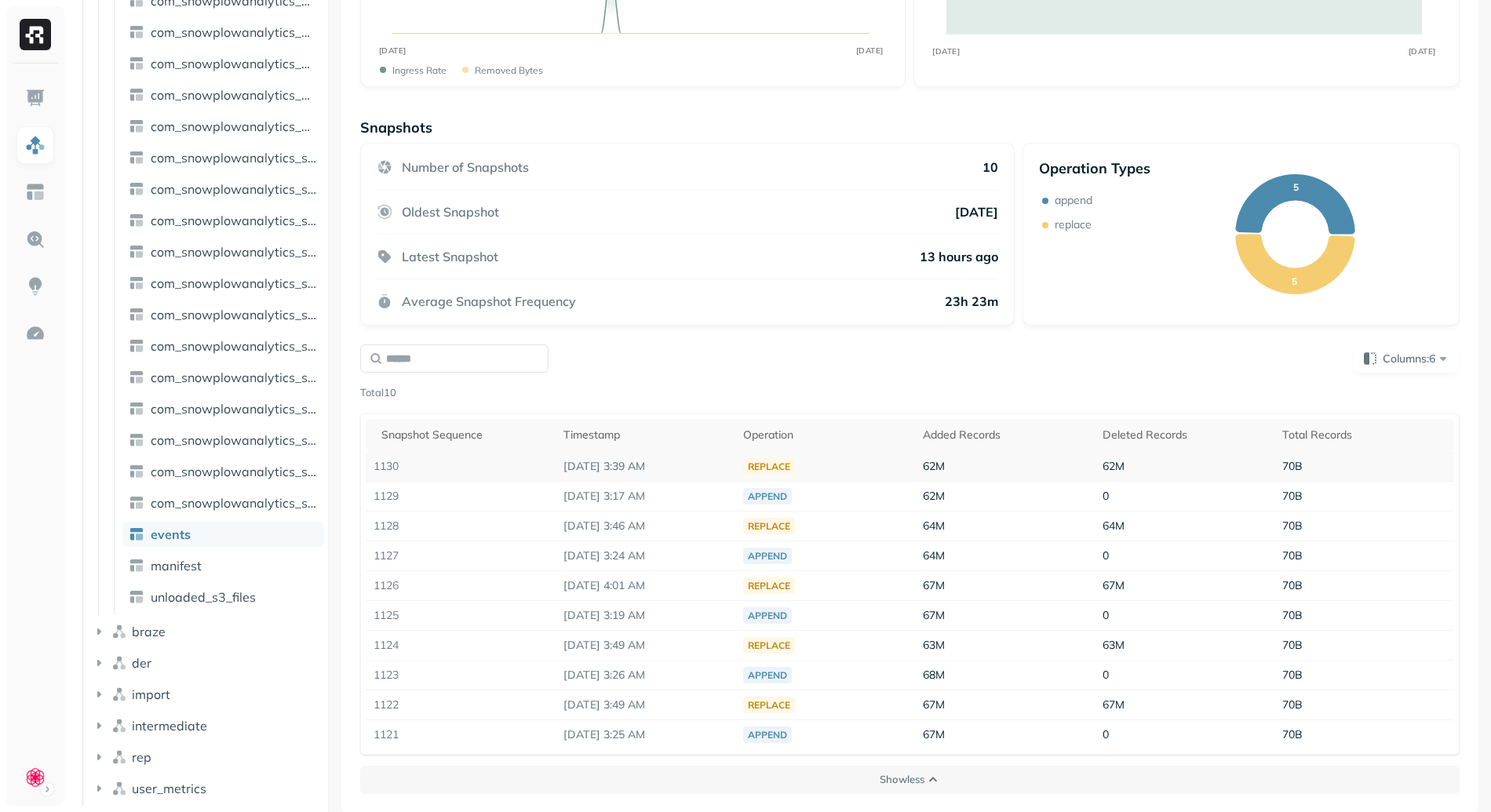
drag, startPoint x: 590, startPoint y: 462, endPoint x: 672, endPoint y: 469, distance: 82.3
click at [672, 469] on p "[DATE] 3:39 AM" at bounding box center [645, 467] width 164 height 15
drag, startPoint x: 636, startPoint y: 466, endPoint x: 681, endPoint y: 468, distance: 45.0
click at [681, 468] on p "[DATE] 3:39 AM" at bounding box center [645, 467] width 164 height 15
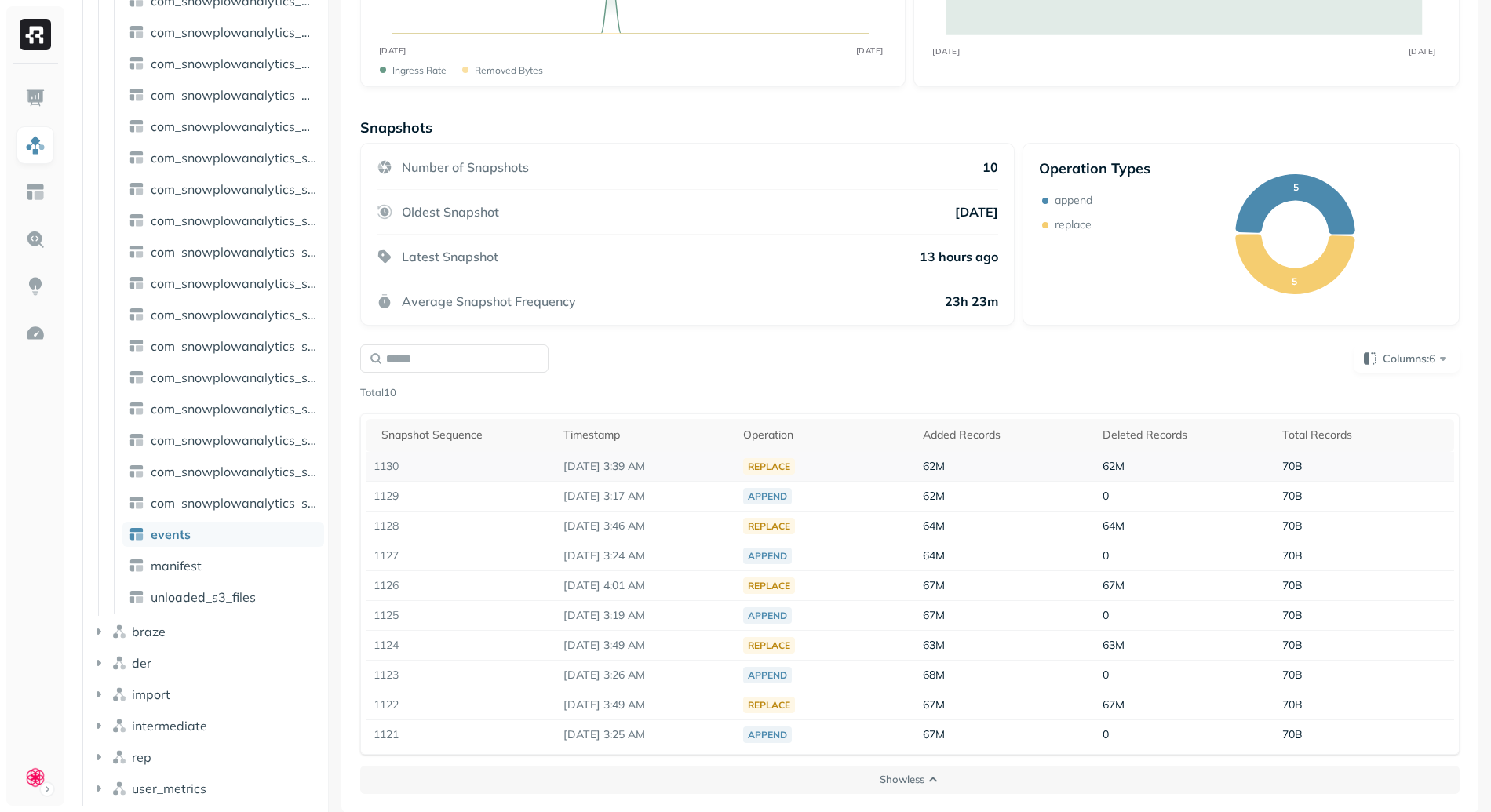
click at [681, 468] on p "[DATE] 3:39 AM" at bounding box center [645, 467] width 164 height 15
drag, startPoint x: 614, startPoint y: 467, endPoint x: 673, endPoint y: 510, distance: 73.0
click at [674, 513] on tbody "1130 [DATE] 3:39 AM replace 62M 62M 70B 1129 [DATE] 3:17 AM append 62M 0 70B 11…" at bounding box center [910, 601] width 1088 height 297
click at [671, 505] on td "[DATE] 3:17 AM" at bounding box center [646, 495] width 180 height 30
drag, startPoint x: 603, startPoint y: 491, endPoint x: 679, endPoint y: 473, distance: 78.1
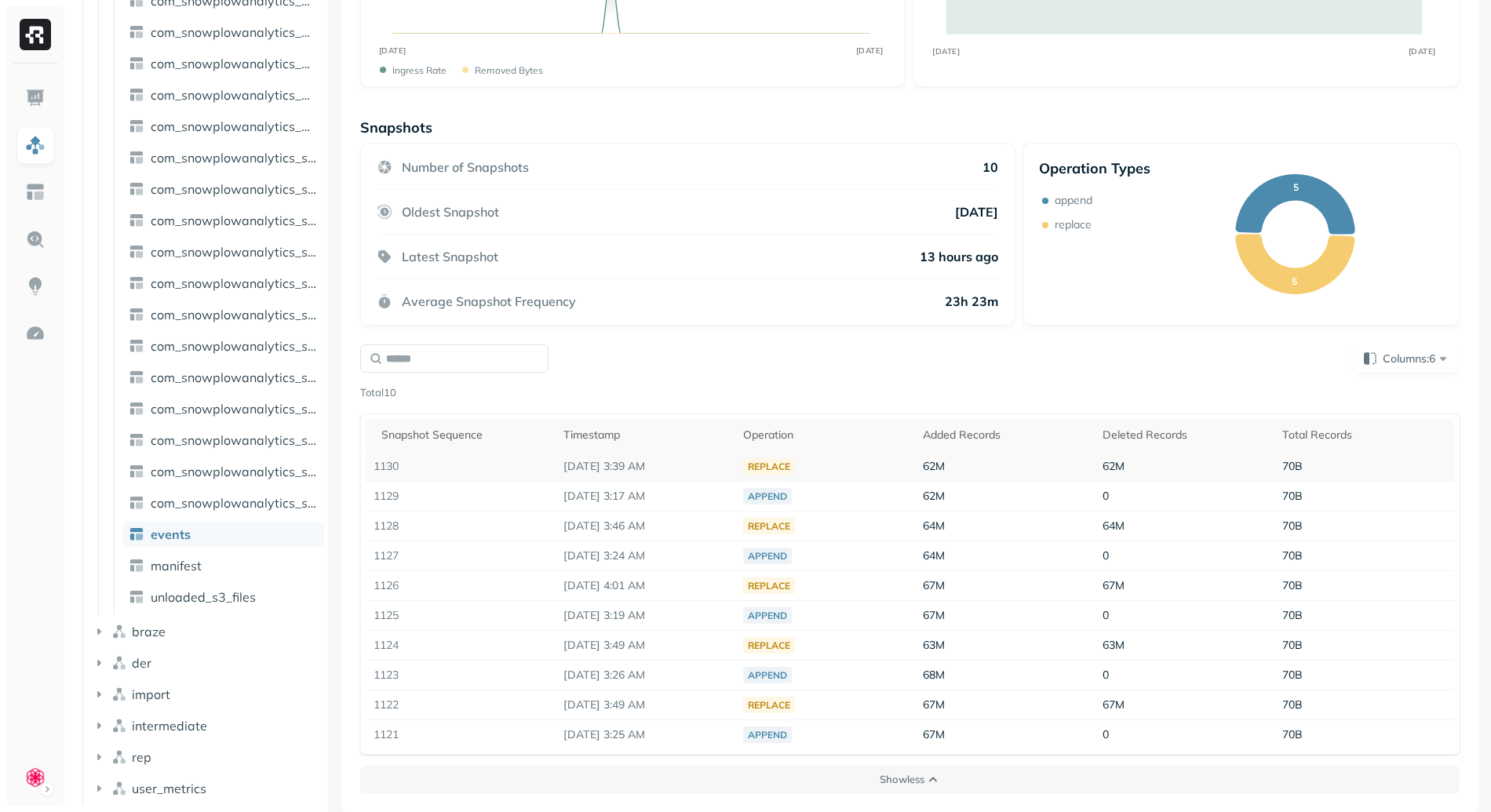
click at [679, 473] on tbody "1130 [DATE] 3:39 AM replace 62M 62M 70B 1129 [DATE] 3:17 AM append 62M 0 70B 11…" at bounding box center [910, 601] width 1088 height 297
click at [684, 485] on td "[DATE] 3:17 AM" at bounding box center [646, 495] width 180 height 30
click at [692, 494] on p "[DATE] 3:17 AM" at bounding box center [645, 496] width 164 height 15
drag, startPoint x: 692, startPoint y: 495, endPoint x: 535, endPoint y: 460, distance: 160.9
click at [535, 460] on tbody "1130 [DATE] 3:39 AM replace 62M 62M 70B 1129 [DATE] 3:17 AM append 62M 0 70B 11…" at bounding box center [910, 601] width 1088 height 297
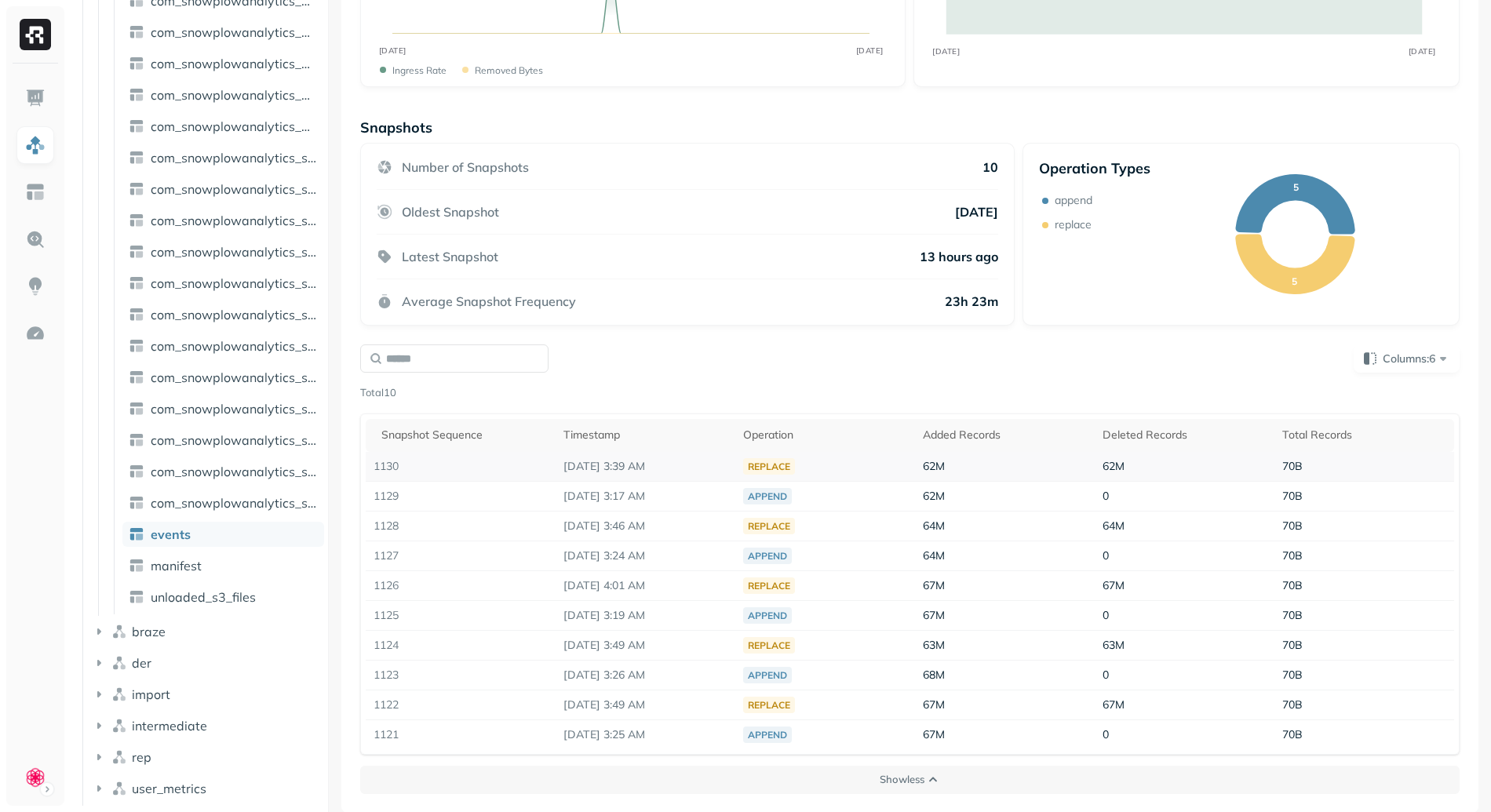
click at [618, 465] on p "[DATE] 3:39 AM" at bounding box center [645, 467] width 164 height 15
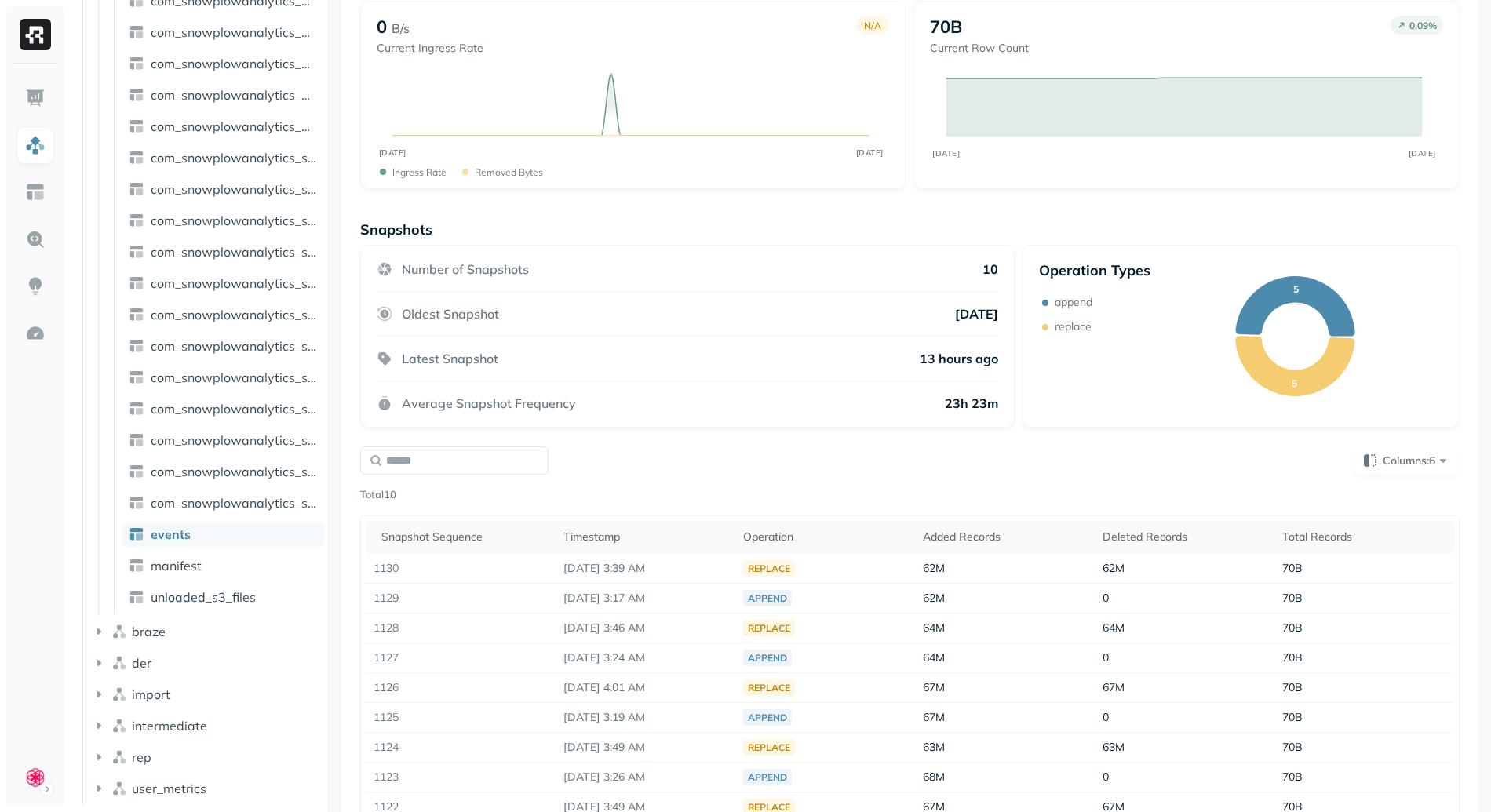
scroll to position [0, 0]
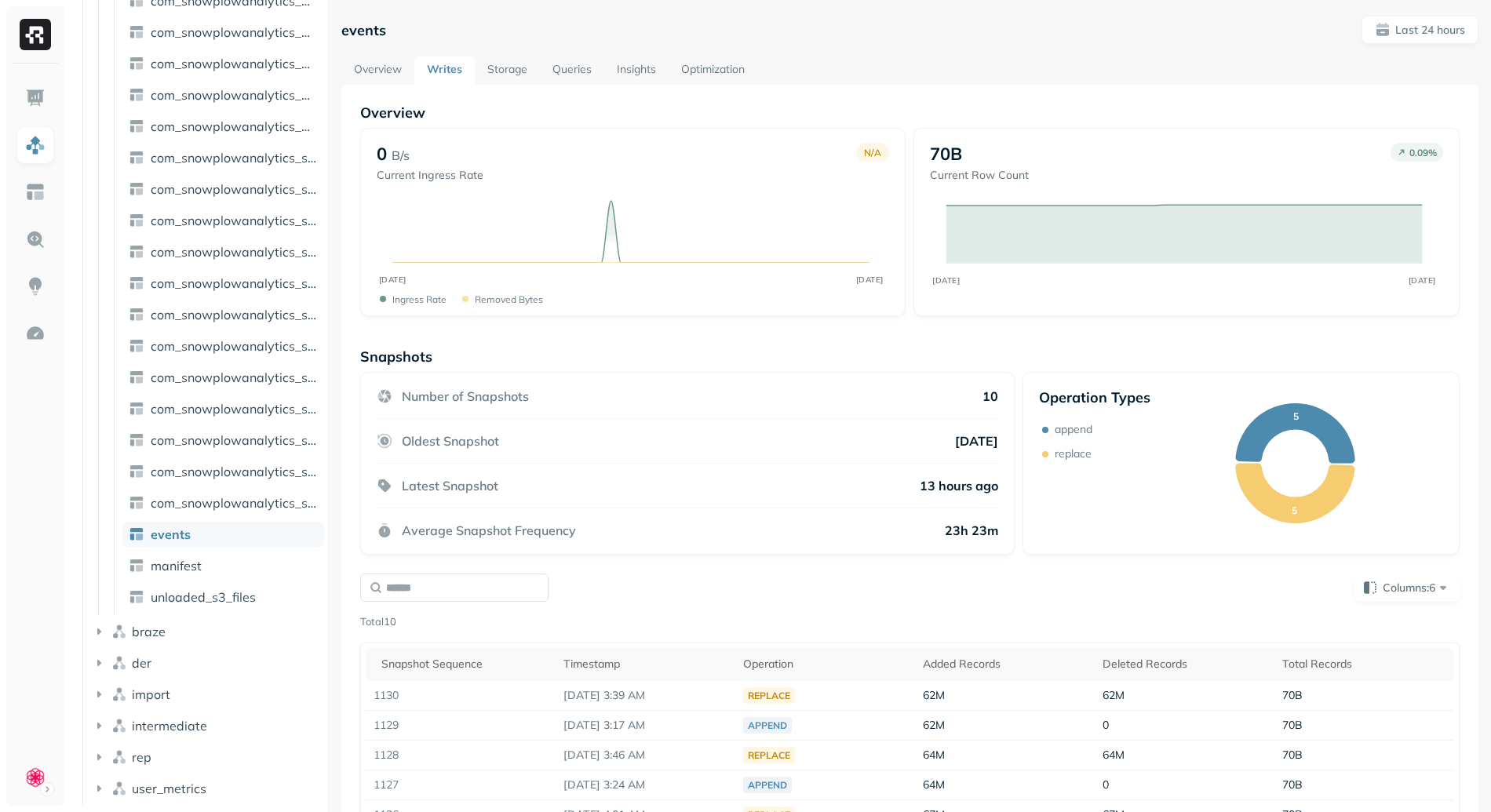
click at [497, 68] on link "Storage" at bounding box center [507, 71] width 65 height 29
click at [569, 69] on link "Queries" at bounding box center [571, 71] width 64 height 29
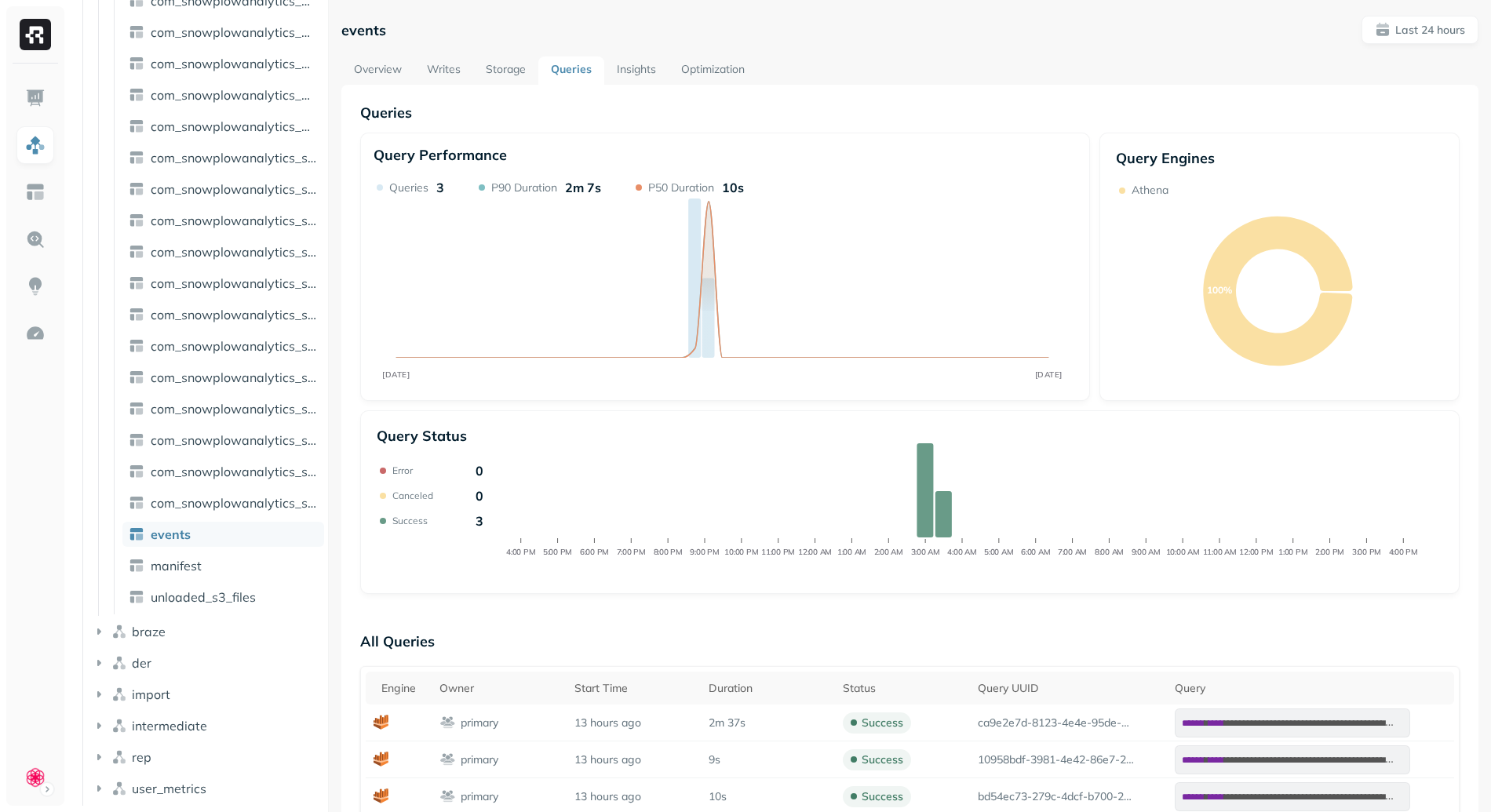
click at [400, 65] on link "Overview" at bounding box center [378, 71] width 73 height 29
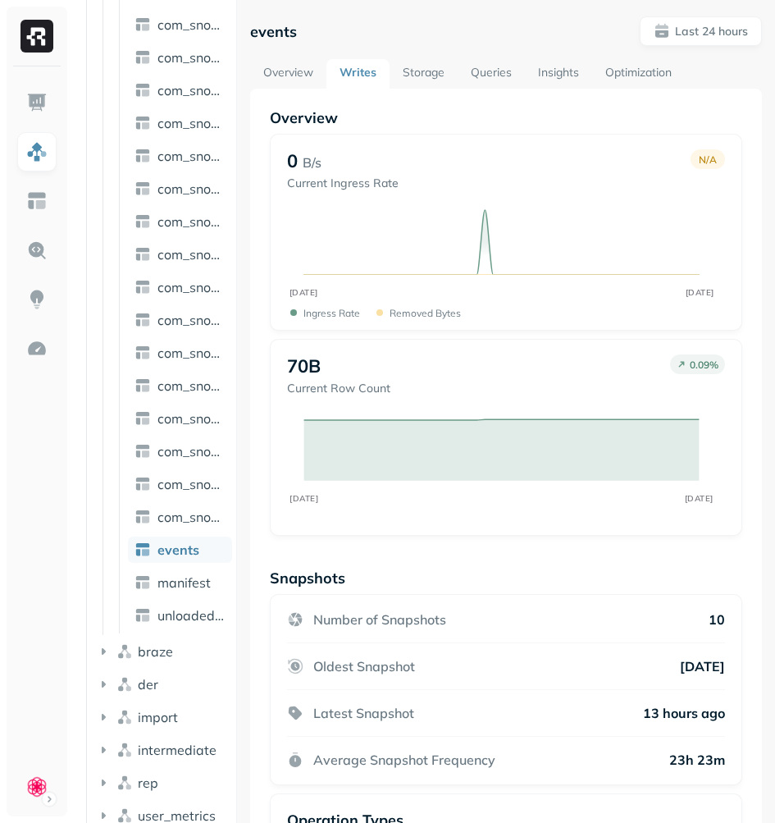
scroll to position [952, 0]
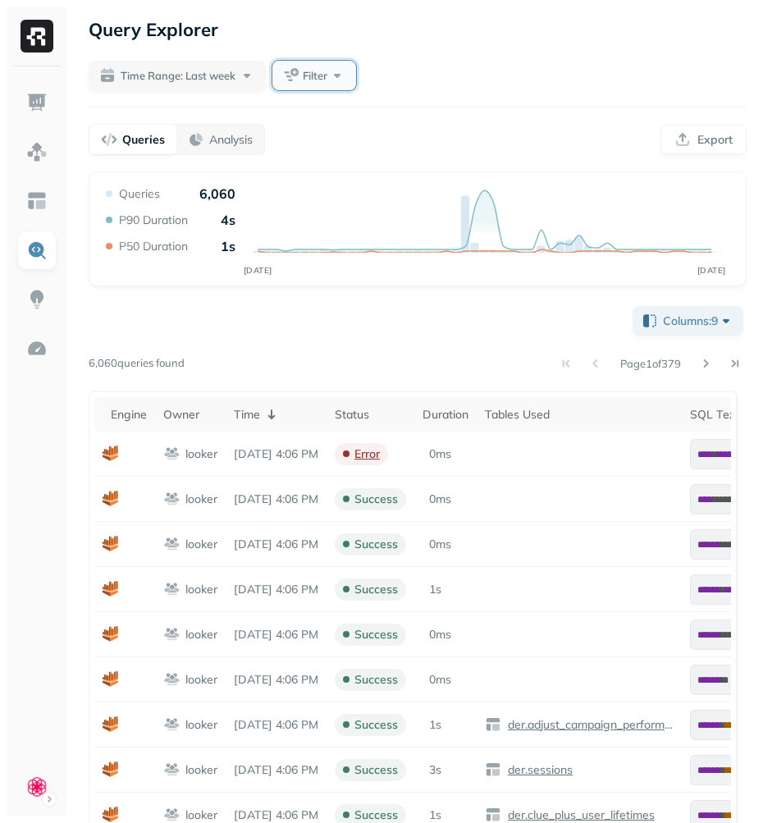
click at [317, 86] on button "Filter" at bounding box center [314, 76] width 84 height 30
type input "*****"
click at [417, 217] on span "s Referenced" at bounding box center [406, 212] width 71 height 15
click at [440, 293] on div "**********" at bounding box center [418, 664] width 658 height 987
click at [376, 70] on span "Assets Referenced" at bounding box center [350, 76] width 92 height 16
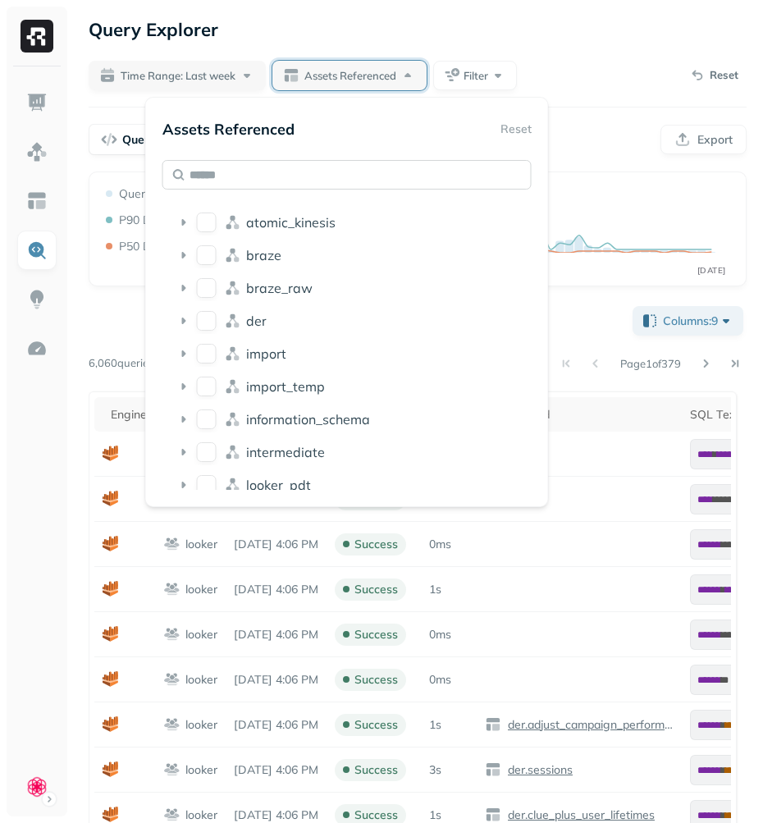
click at [276, 183] on input "text" at bounding box center [346, 175] width 369 height 30
type input "*"
click at [180, 217] on icon at bounding box center [184, 222] width 16 height 16
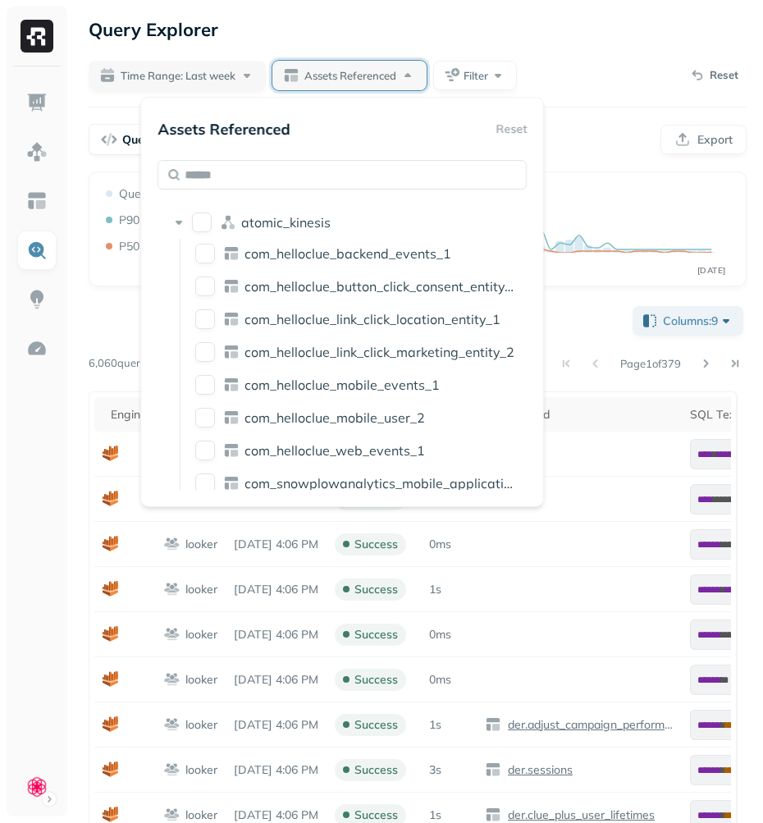
scroll to position [204, 0]
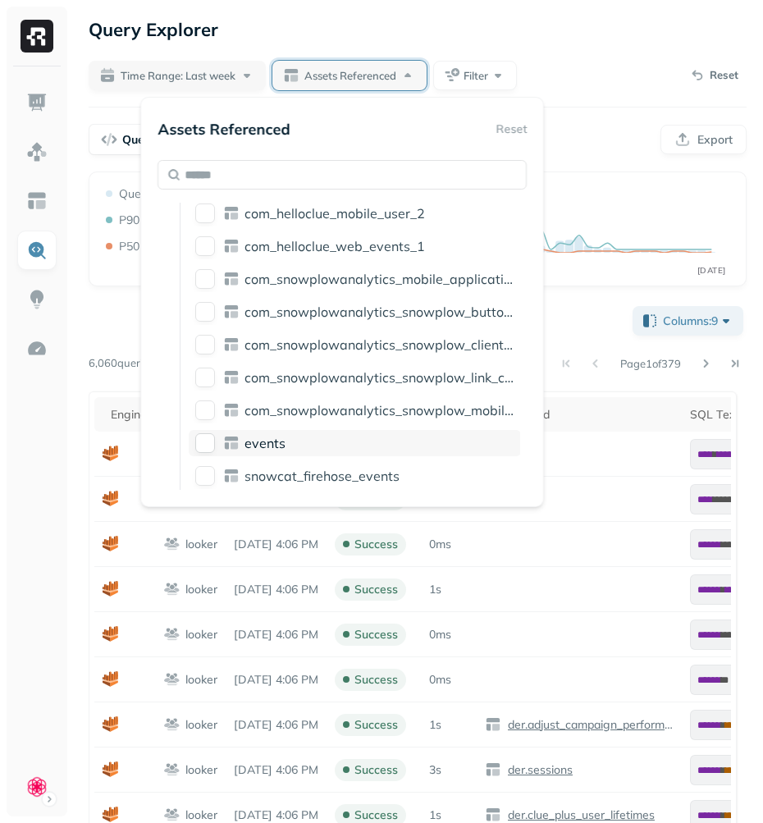
click at [224, 444] on icon at bounding box center [231, 443] width 16 height 16
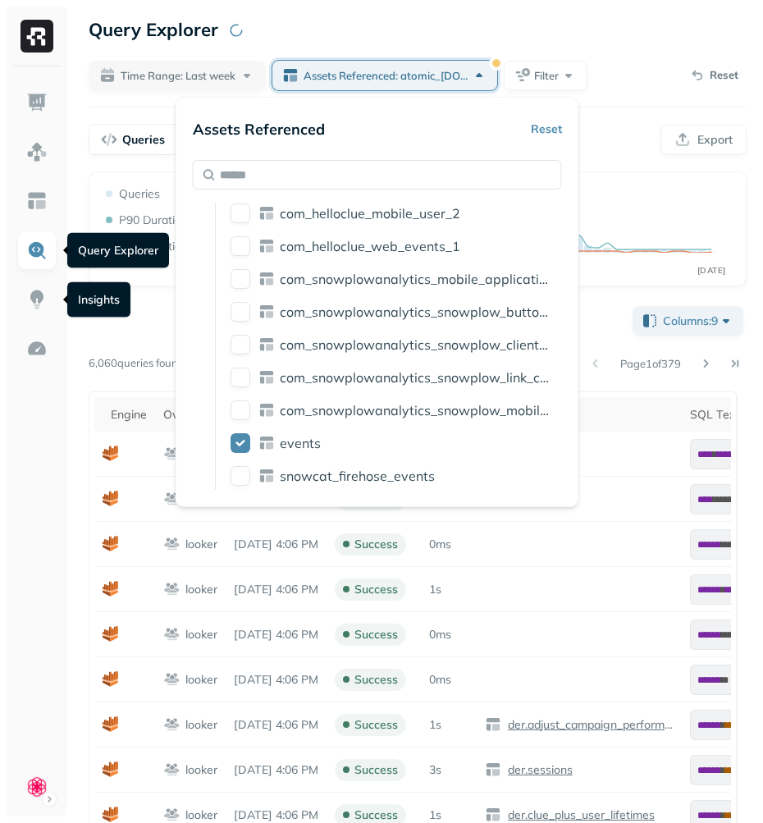
click at [110, 241] on div "Query Explorer Query Explorer" at bounding box center [118, 250] width 102 height 35
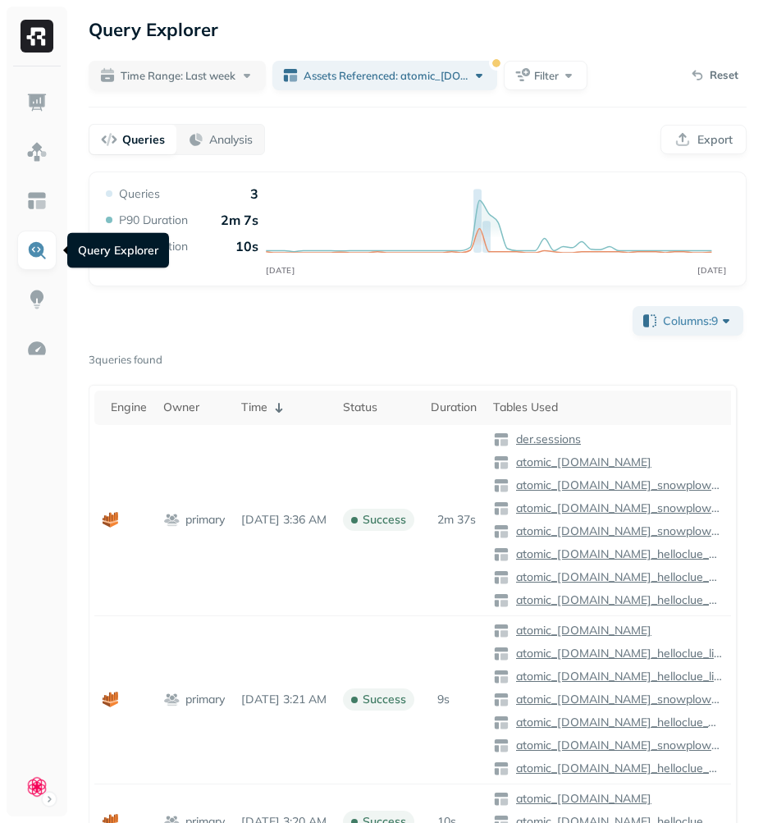
click at [163, 328] on div "**********" at bounding box center [418, 584] width 658 height 563
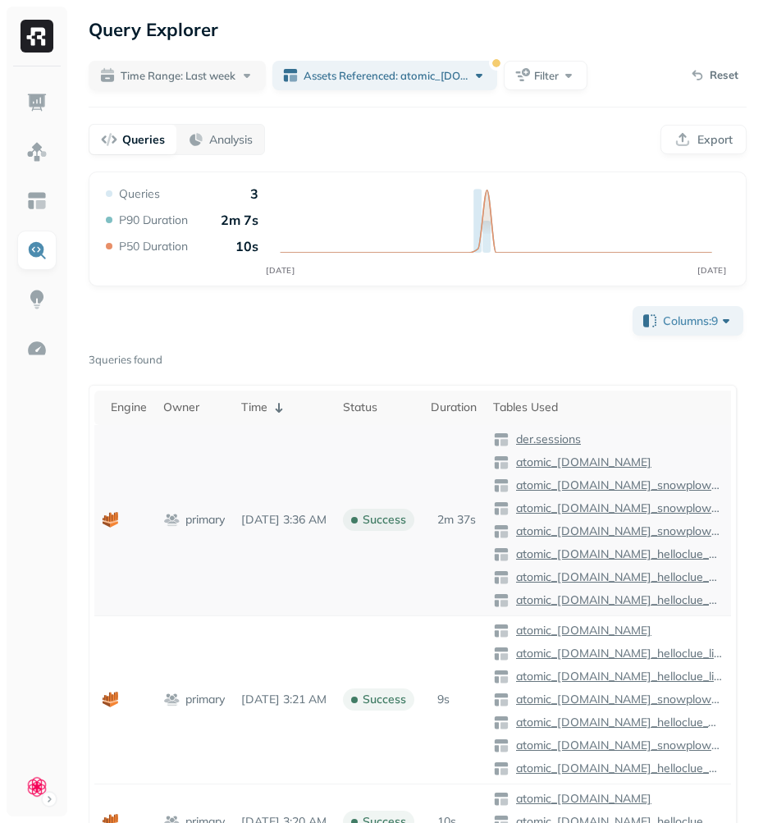
drag, startPoint x: 330, startPoint y: 518, endPoint x: 273, endPoint y: 518, distance: 56.6
click at [273, 518] on p "[DATE] 3:36 AM" at bounding box center [283, 520] width 85 height 16
drag, startPoint x: 273, startPoint y: 518, endPoint x: 331, endPoint y: 516, distance: 58.3
click at [274, 518] on p "[DATE] 3:36 AM" at bounding box center [283, 520] width 85 height 16
